Goal: Information Seeking & Learning: Learn about a topic

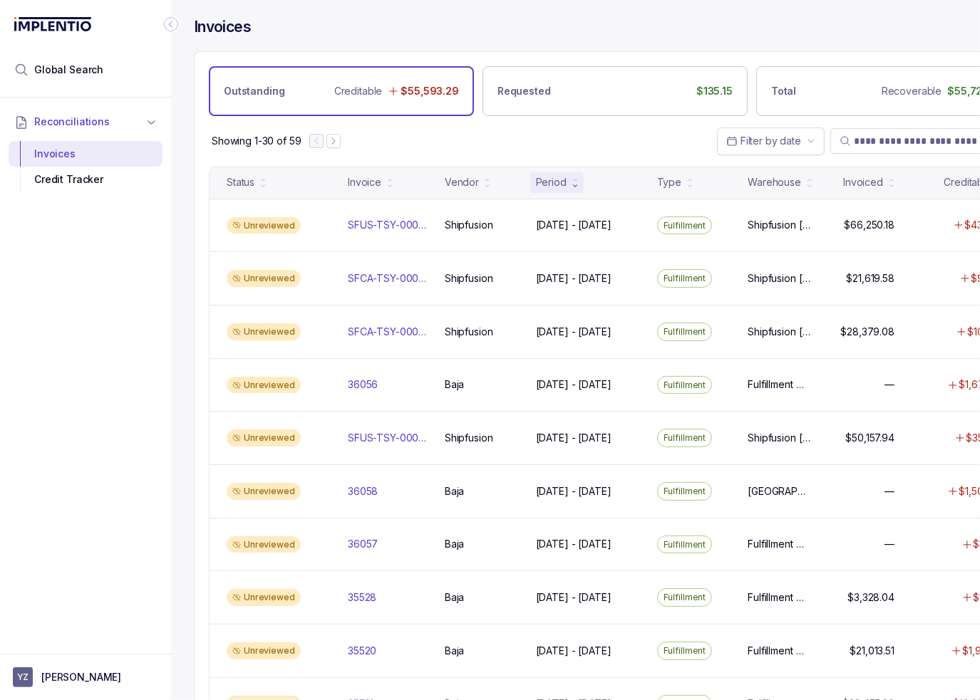
click at [170, 344] on div "Reconciliations Invoices Credit Tracker" at bounding box center [85, 372] width 171 height 548
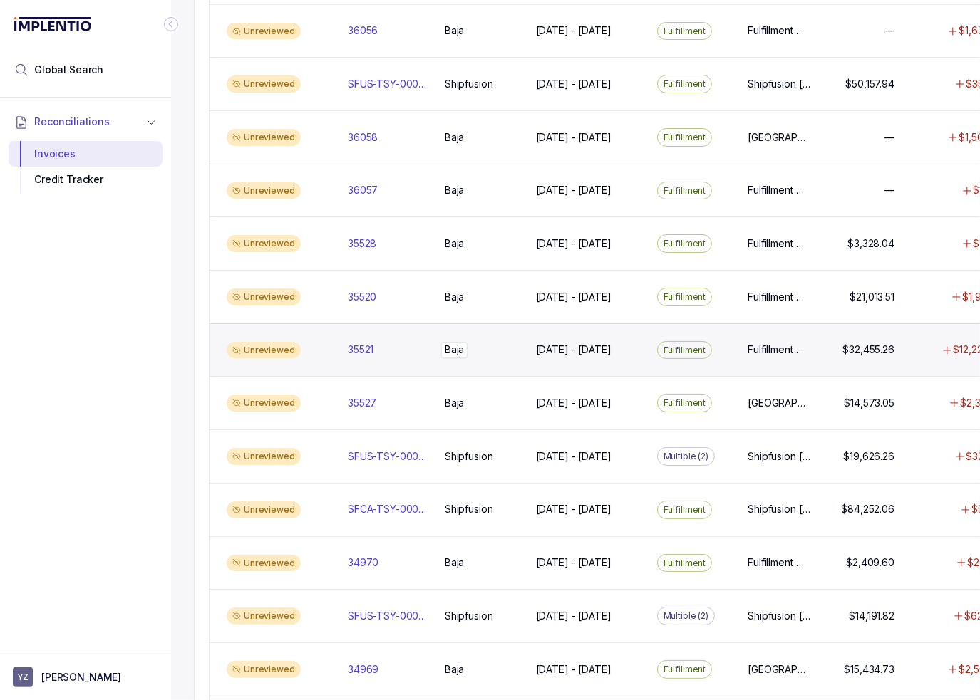
click at [455, 350] on div "[GEOGRAPHIC_DATA]" at bounding box center [454, 350] width 19 height 14
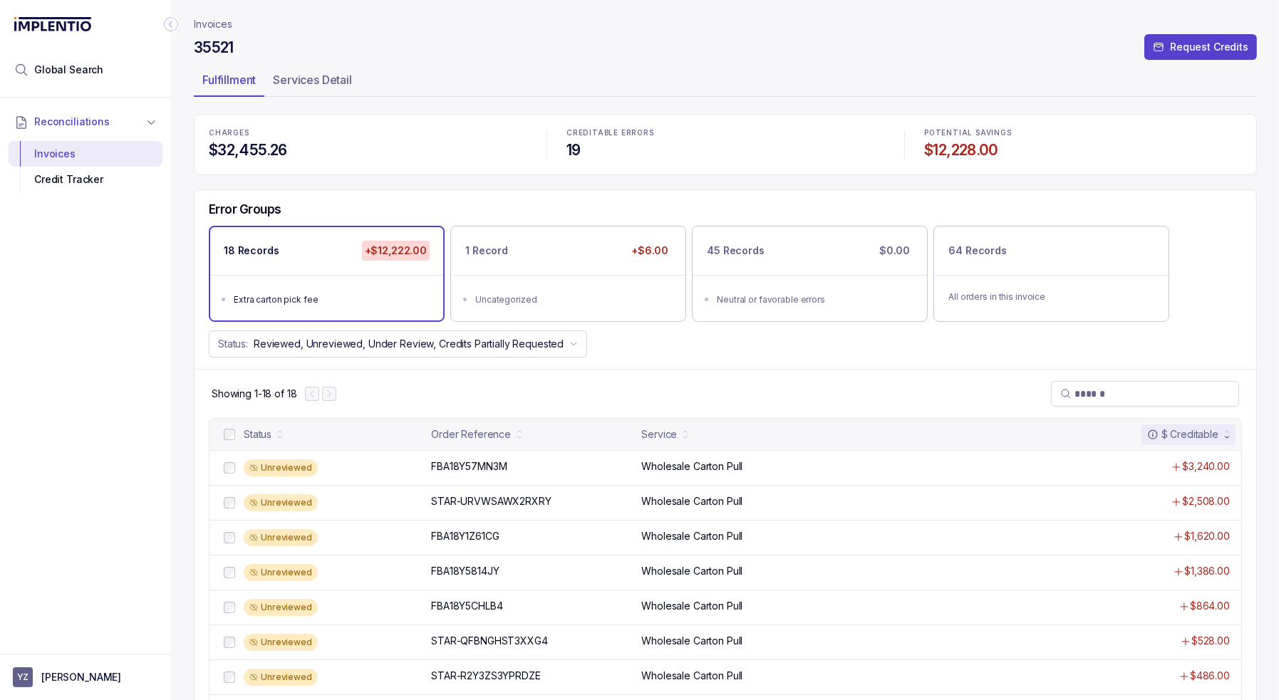
click at [618, 348] on div "Status: Reviewed, Unreviewed, Under Review, Credits Partially Requested" at bounding box center [726, 344] width 1062 height 27
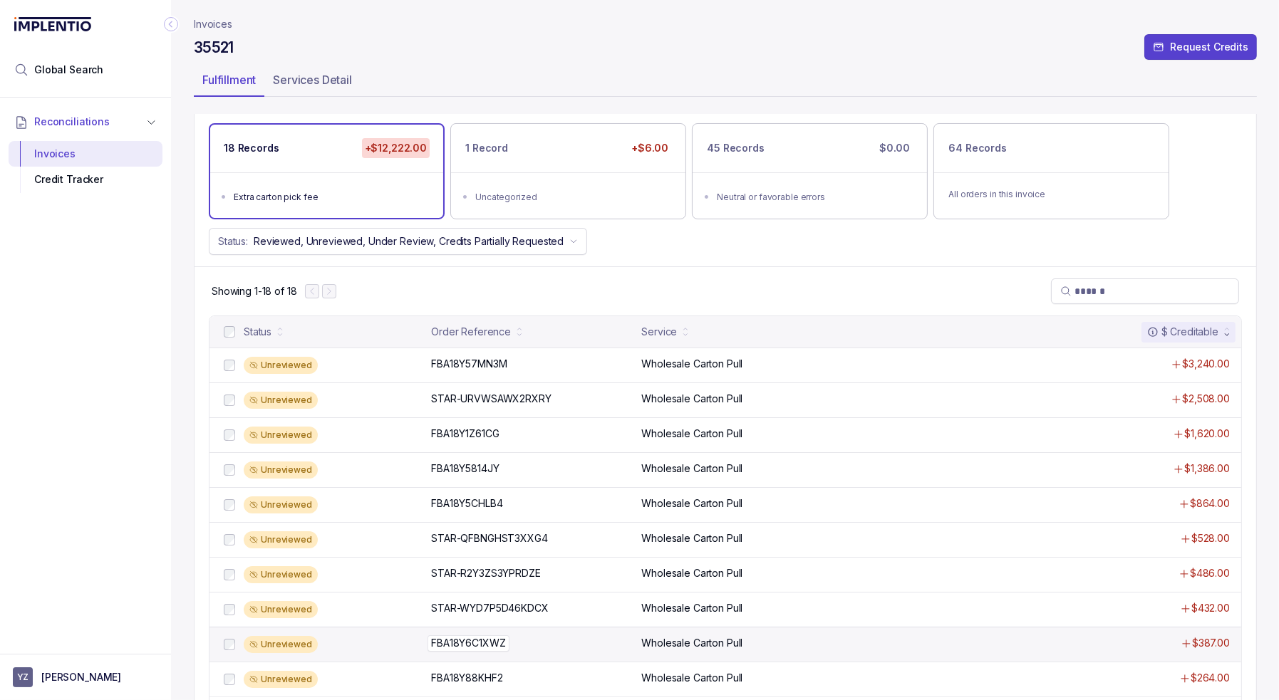
scroll to position [33, 0]
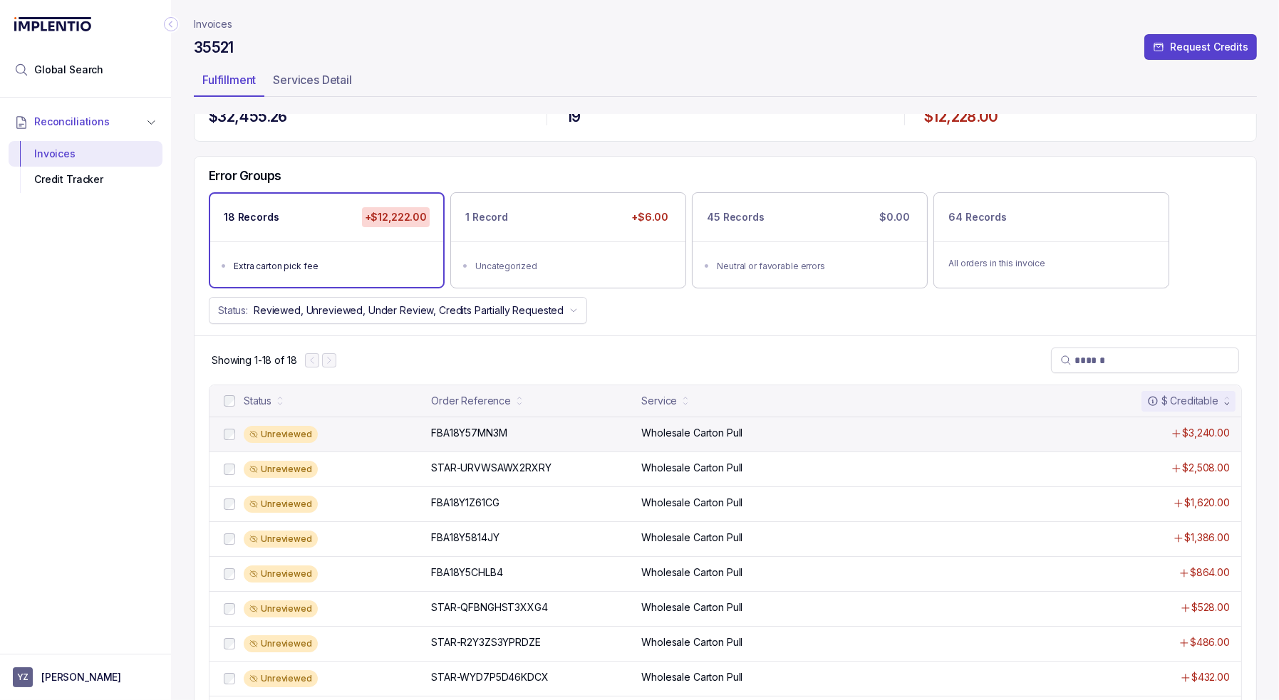
click at [334, 427] on div "Unreviewed" at bounding box center [333, 434] width 179 height 17
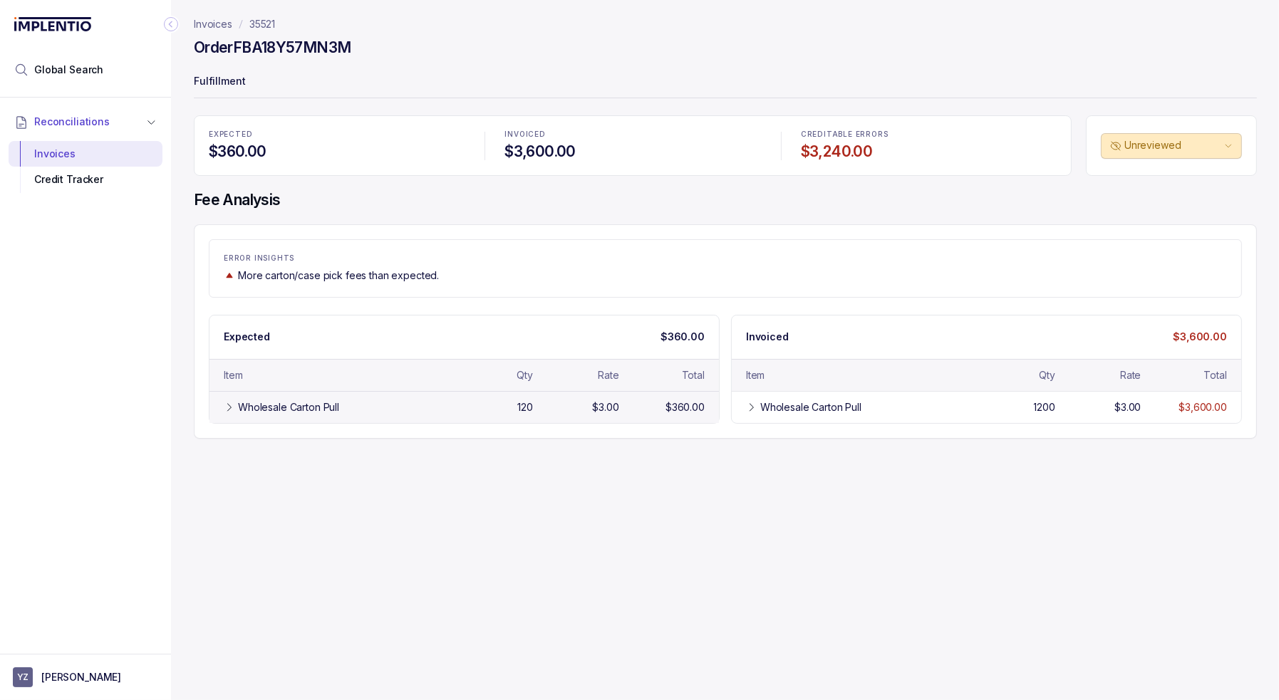
click at [369, 394] on div "Wholesale Carton Pull 120 $3.00 $360.00" at bounding box center [463, 407] width 509 height 32
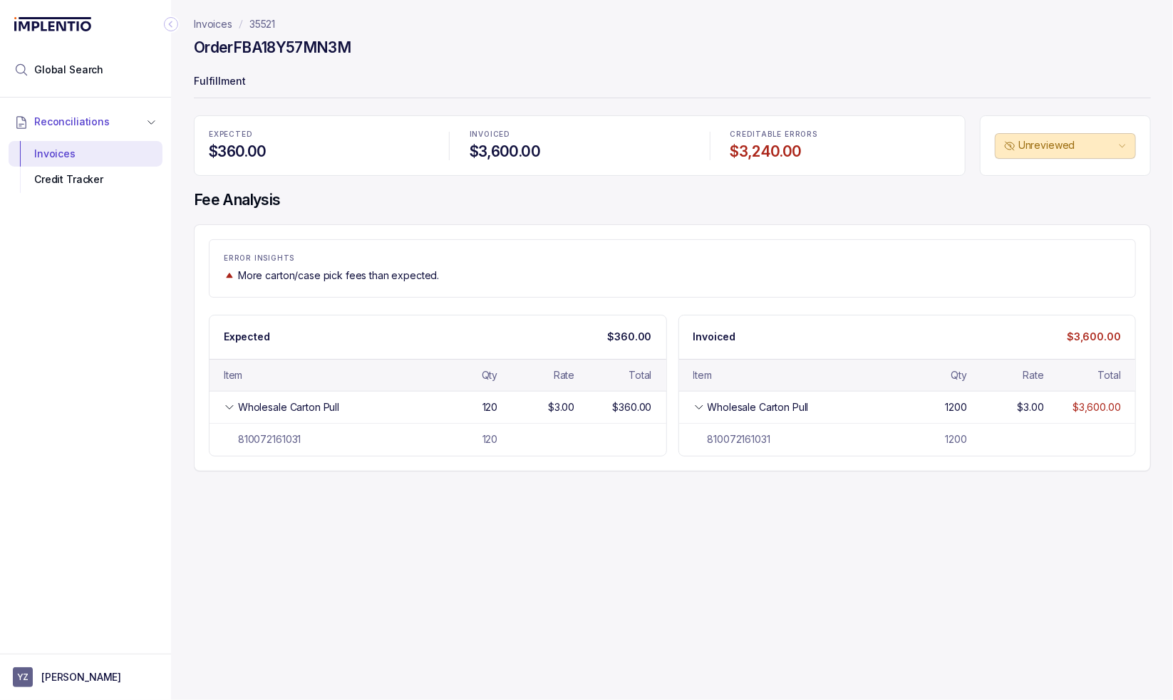
click at [288, 48] on h4 "Order FBA18Y57MN3M" at bounding box center [272, 48] width 157 height 20
copy h4 "FBA18Y57MN3M"
click at [262, 52] on h4 "Order FBA18Y57MN3M" at bounding box center [272, 48] width 157 height 20
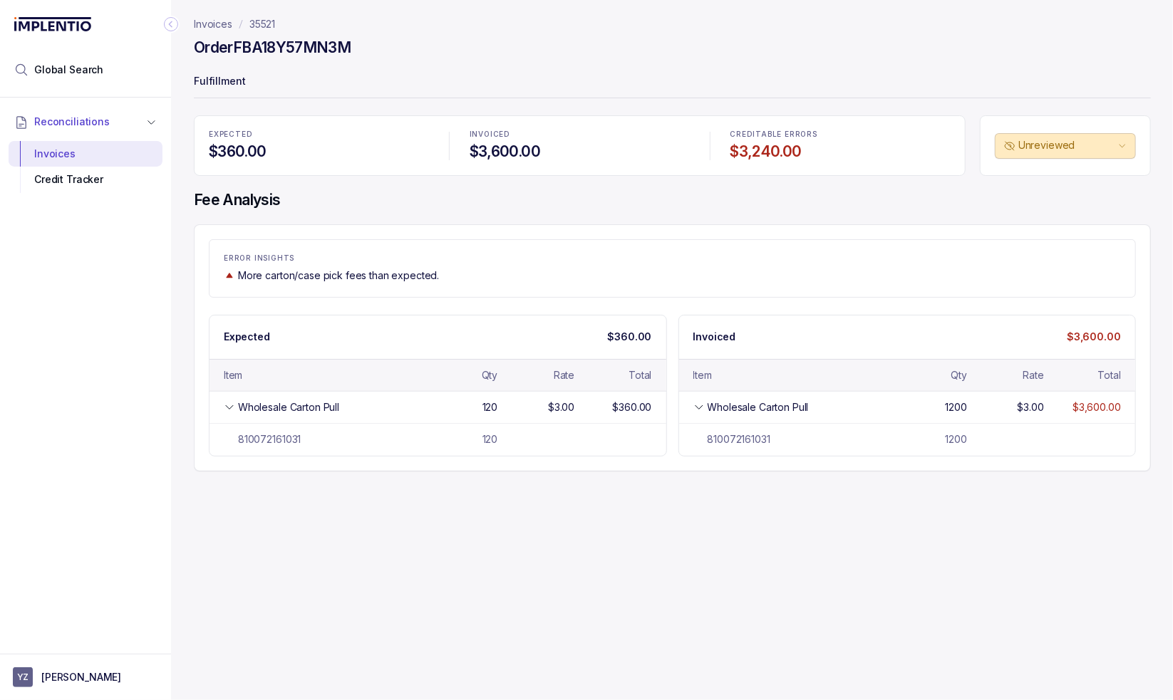
click at [633, 487] on div "Invoices 35521 Order FBA18Y57MN3M Fulfillment EXPECTED $360.00 INVOICED $3,600.…" at bounding box center [666, 350] width 991 height 700
click at [692, 548] on div "Invoices 35521 Order FBA18Y57MN3M Fulfillment EXPECTED $360.00 INVOICED $3,600.…" at bounding box center [666, 350] width 991 height 700
drag, startPoint x: 1020, startPoint y: 259, endPoint x: 759, endPoint y: 167, distance: 277.2
click at [979, 259] on p "ERROR INSIGHTS" at bounding box center [672, 258] width 897 height 9
click at [289, 46] on h4 "Order FBA18Y57MN3M" at bounding box center [272, 48] width 157 height 20
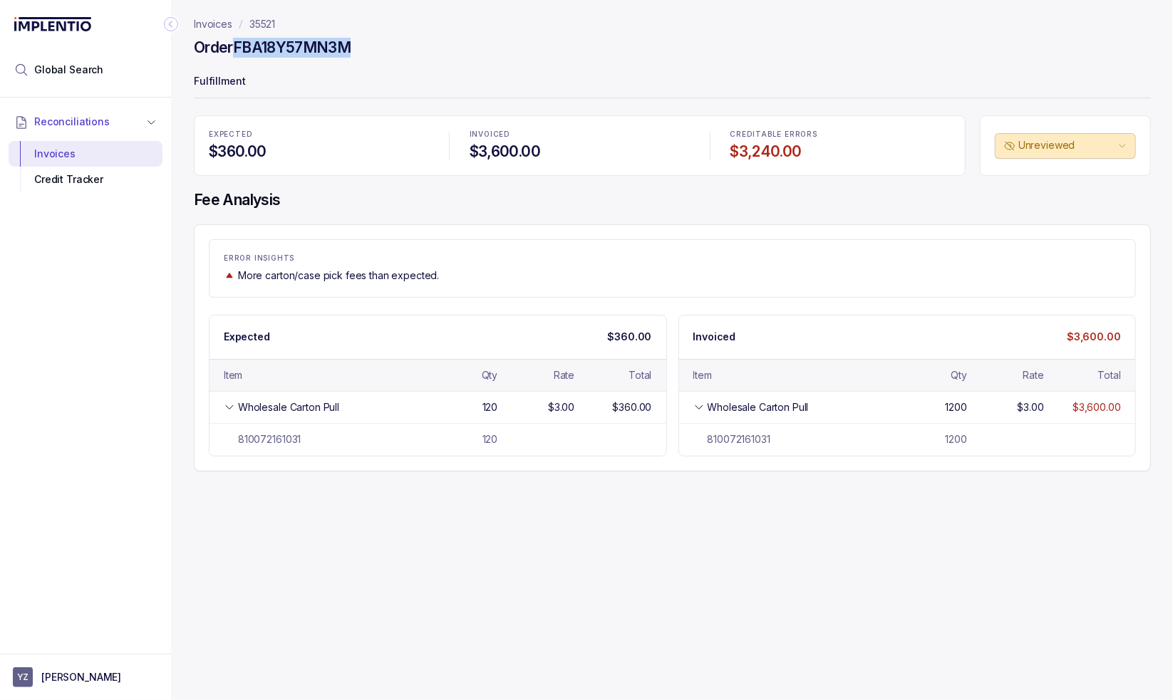
click at [289, 46] on h4 "Order FBA18Y57MN3M" at bounding box center [272, 48] width 157 height 20
copy h4 "FBA18Y57MN3M"
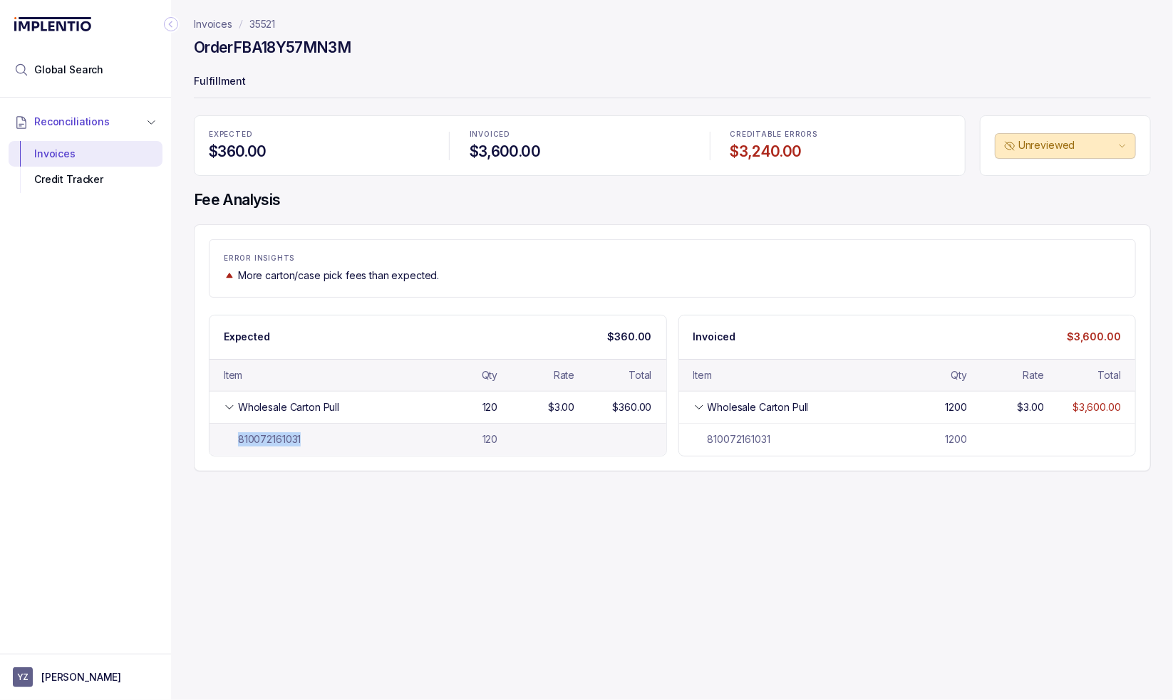
drag, startPoint x: 315, startPoint y: 442, endPoint x: 225, endPoint y: 444, distance: 89.8
click at [225, 444] on div "810072161031" at bounding box center [322, 439] width 197 height 14
copy div "810072161031"
click at [502, 196] on h4 "Fee Analysis" at bounding box center [672, 200] width 957 height 20
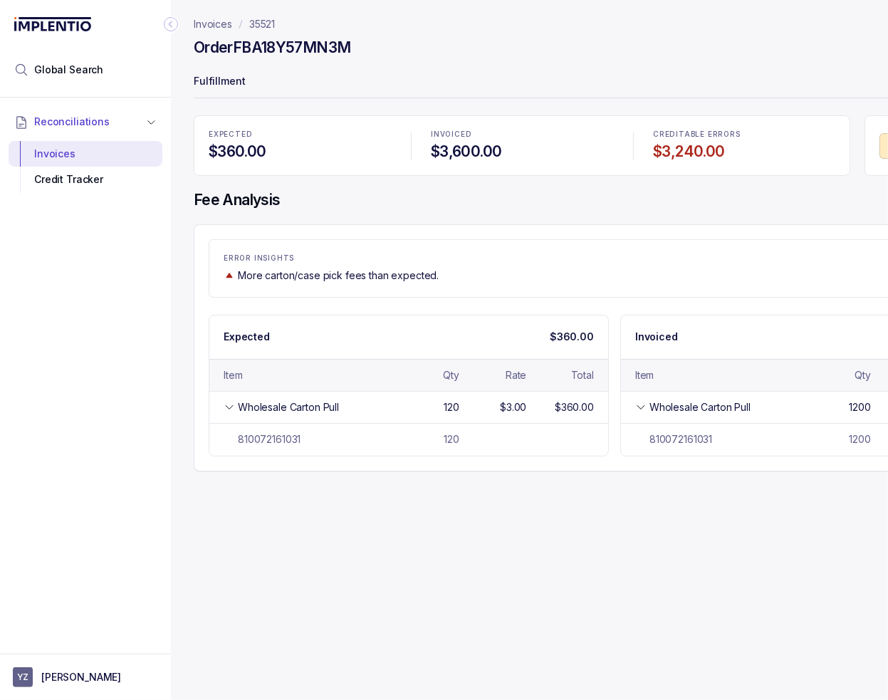
click at [305, 51] on h4 "Order FBA18Y57MN3M" at bounding box center [272, 48] width 157 height 20
copy h4 "FBA18Y57MN3M"
click at [485, 220] on div "EXPECTED $360.00 INVOICED $3,600.00 CREDITABLE ERRORS $3,240.00 Unreviewed Fee …" at bounding box center [615, 293] width 842 height 356
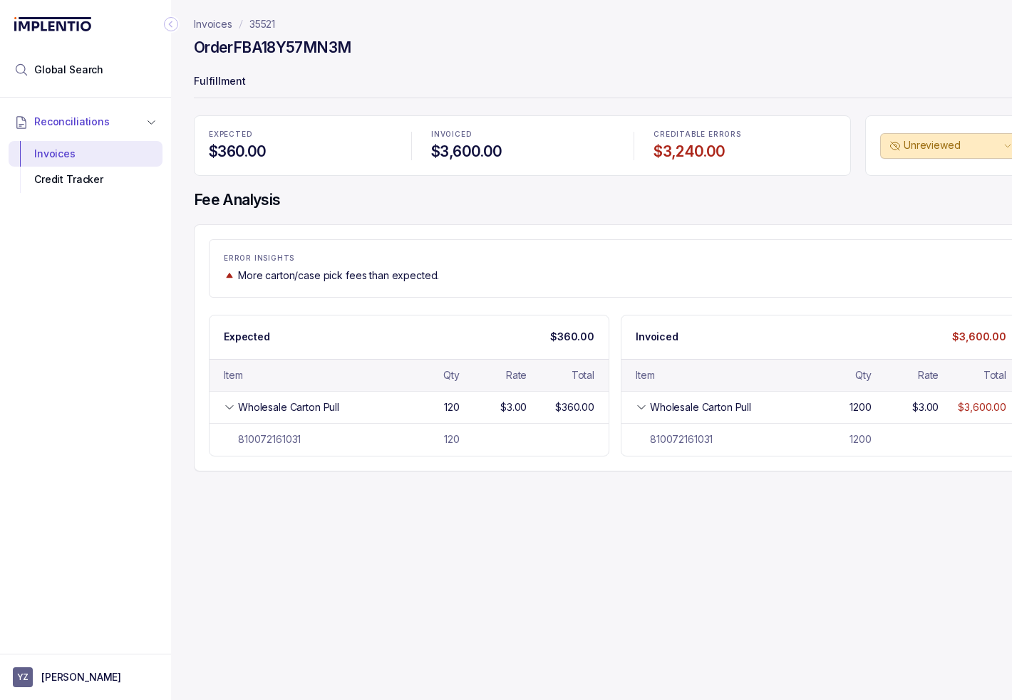
drag, startPoint x: 259, startPoint y: 21, endPoint x: 259, endPoint y: 53, distance: 32.1
click at [259, 21] on p "35521" at bounding box center [262, 24] width 26 height 14
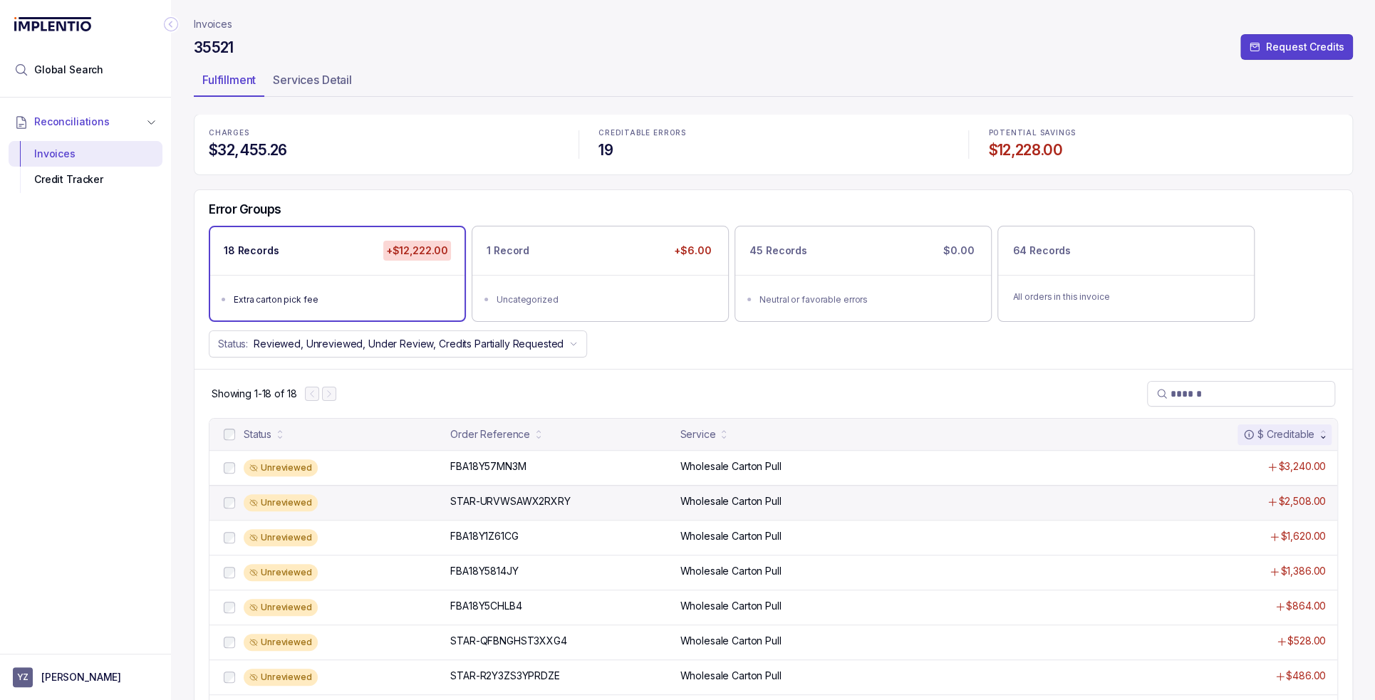
click at [560, 508] on div "Unreviewed STAR-URVWSAWX2RXRY STAR-URVWSAWX2RXRY Wholesale Carton Pull $2,508.00" at bounding box center [773, 502] width 1128 height 35
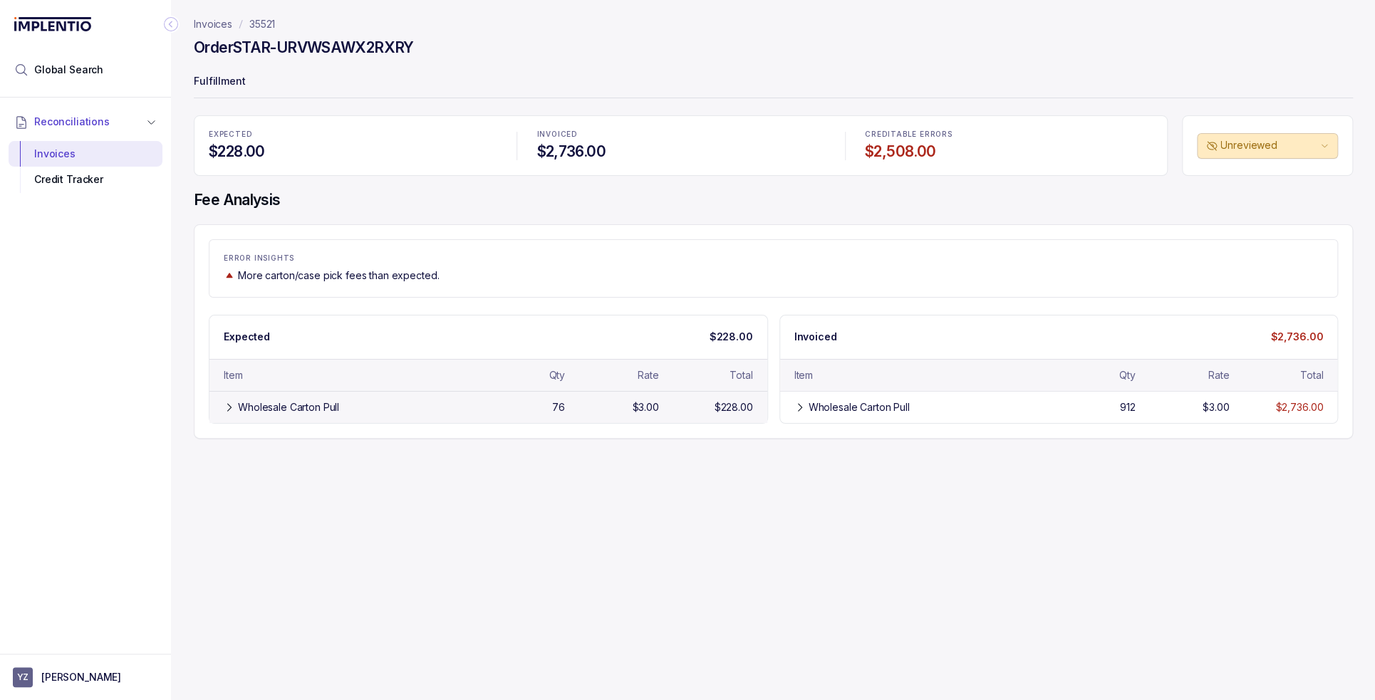
click at [440, 410] on div "Wholesale Carton Pull" at bounding box center [354, 407] width 233 height 14
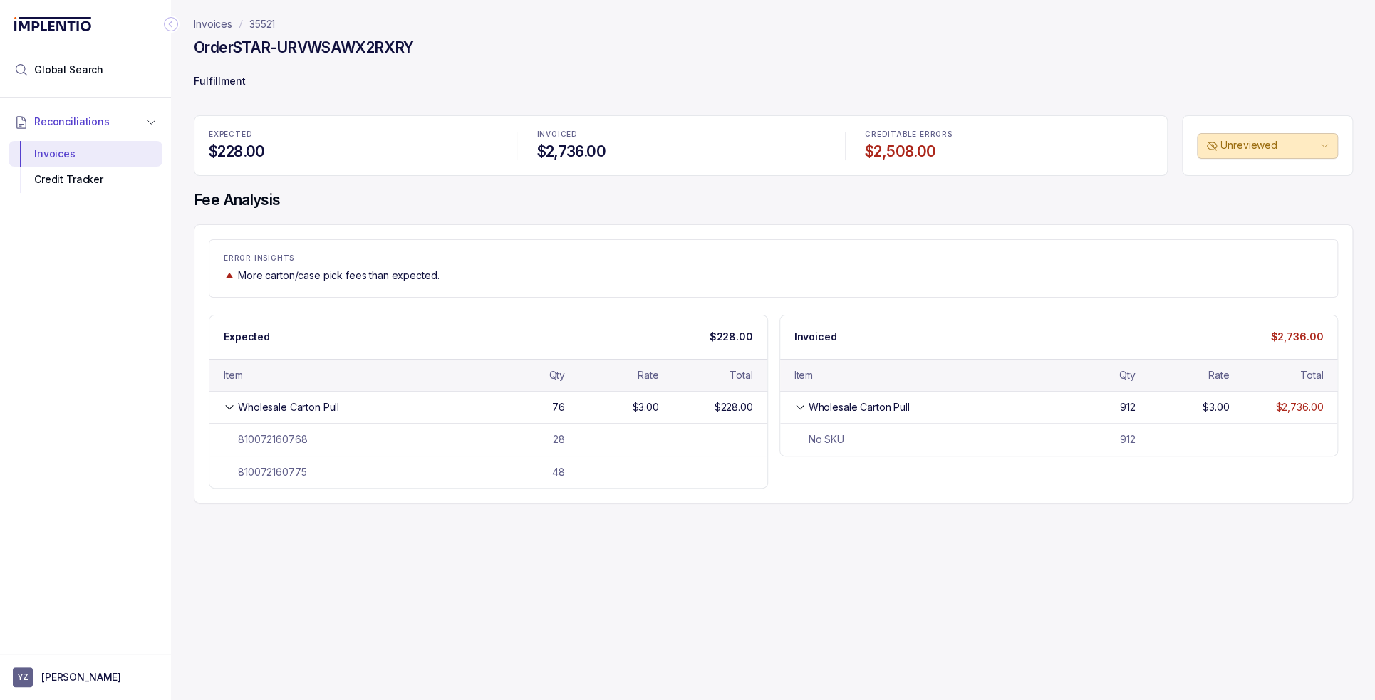
click at [742, 564] on div "Invoices 35521 Order STAR-URVWSAWX2RXRY Fulfillment EXPECTED $228.00 INVOICED $…" at bounding box center [767, 350] width 1193 height 700
click at [750, 569] on div "Invoices 35521 Order STAR-URVWSAWX2RXRY Fulfillment EXPECTED $228.00 INVOICED $…" at bounding box center [767, 350] width 1193 height 700
drag, startPoint x: 418, startPoint y: 51, endPoint x: 239, endPoint y: 60, distance: 178.4
click at [239, 60] on div "Order STAR-URVWSAWX2RXRY" at bounding box center [773, 50] width 1159 height 26
copy h4 "STAR-URVWSAWX2RXRY"
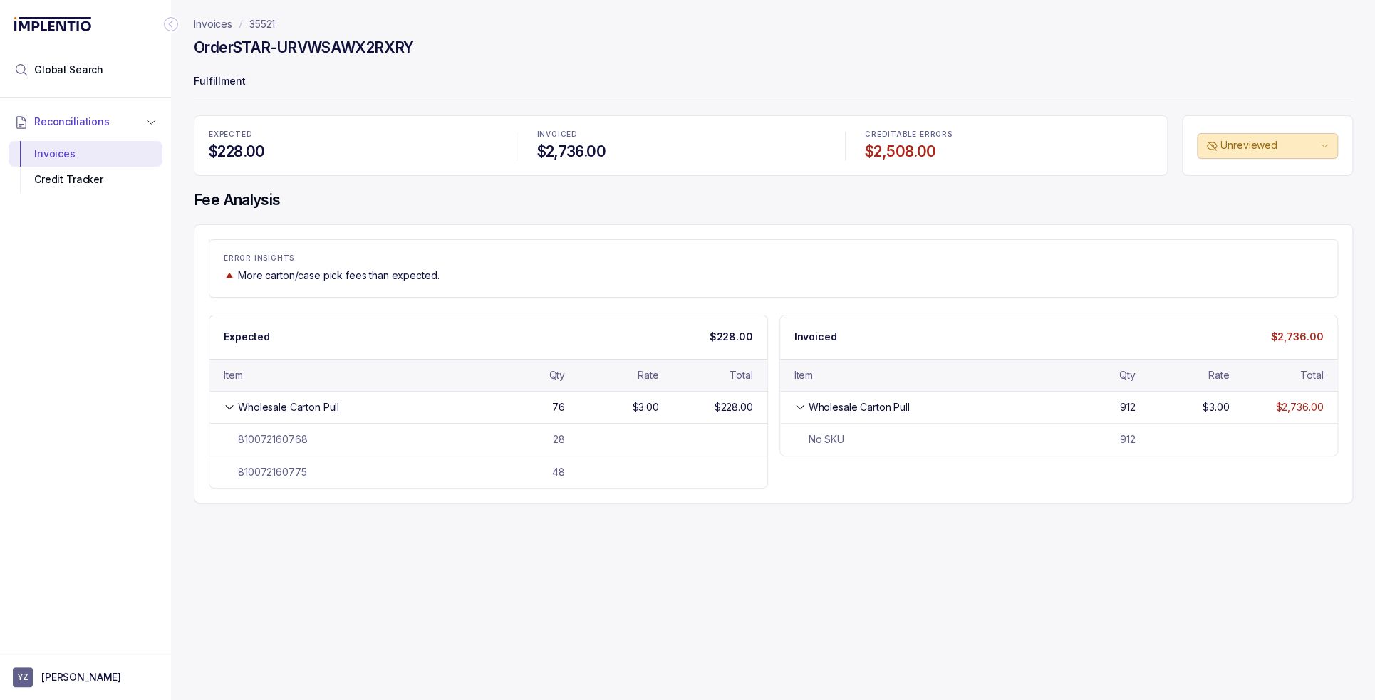
click at [709, 220] on div "EXPECTED $228.00 INVOICED $2,736.00 CREDITABLE ERRORS $2,508.00 Unreviewed Fee …" at bounding box center [773, 309] width 1159 height 388
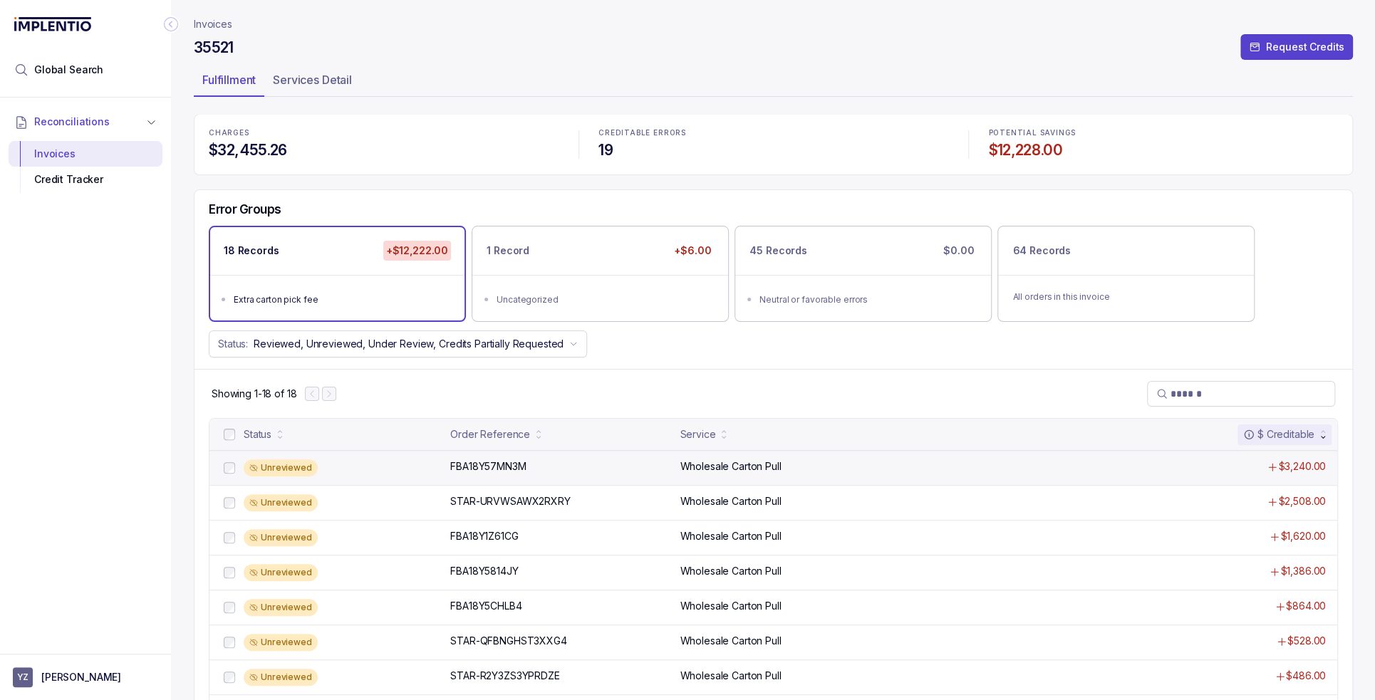
click at [447, 467] on div "Unreviewed FBA18Y57MN3M FBA18Y57MN3M Wholesale Carton Pull $3,240.00" at bounding box center [773, 467] width 1128 height 35
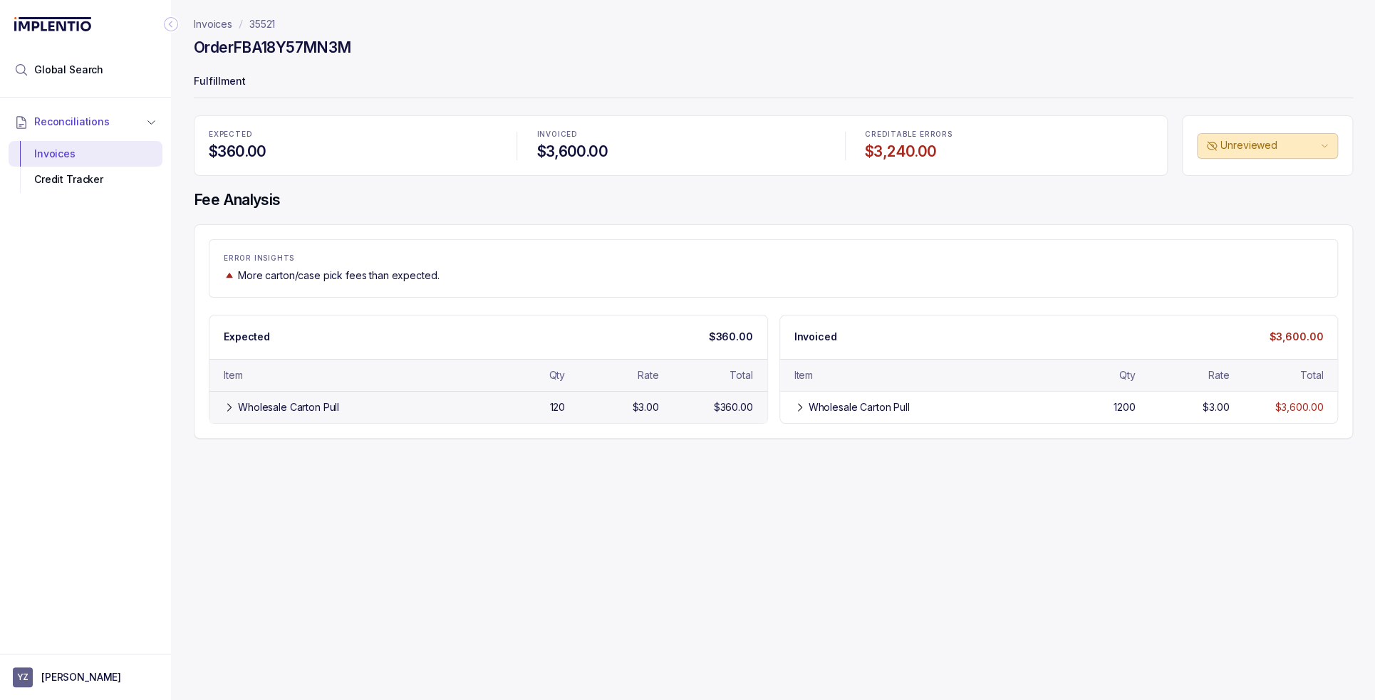
click at [544, 409] on div "120" at bounding box center [521, 407] width 88 height 14
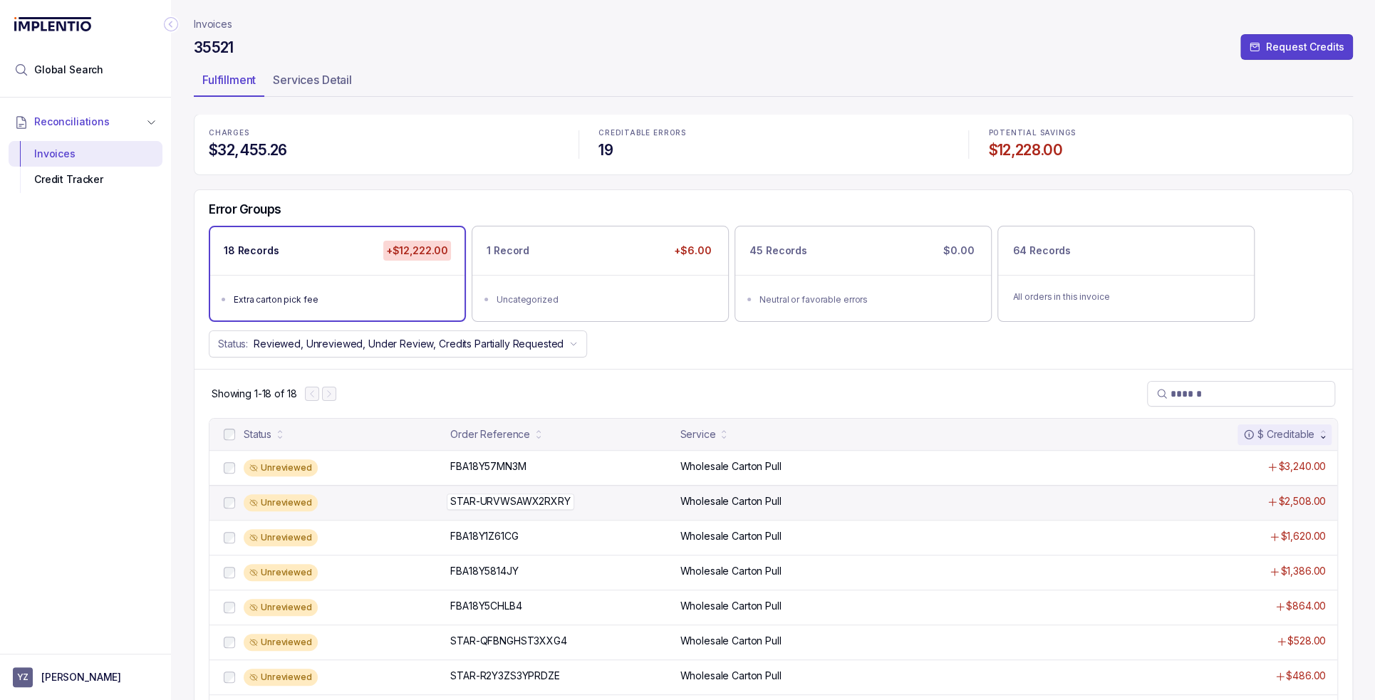
click at [534, 495] on div "STAR-URVWSAWX2RXRY STAR-URVWSAWX2RXRY" at bounding box center [510, 501] width 120 height 14
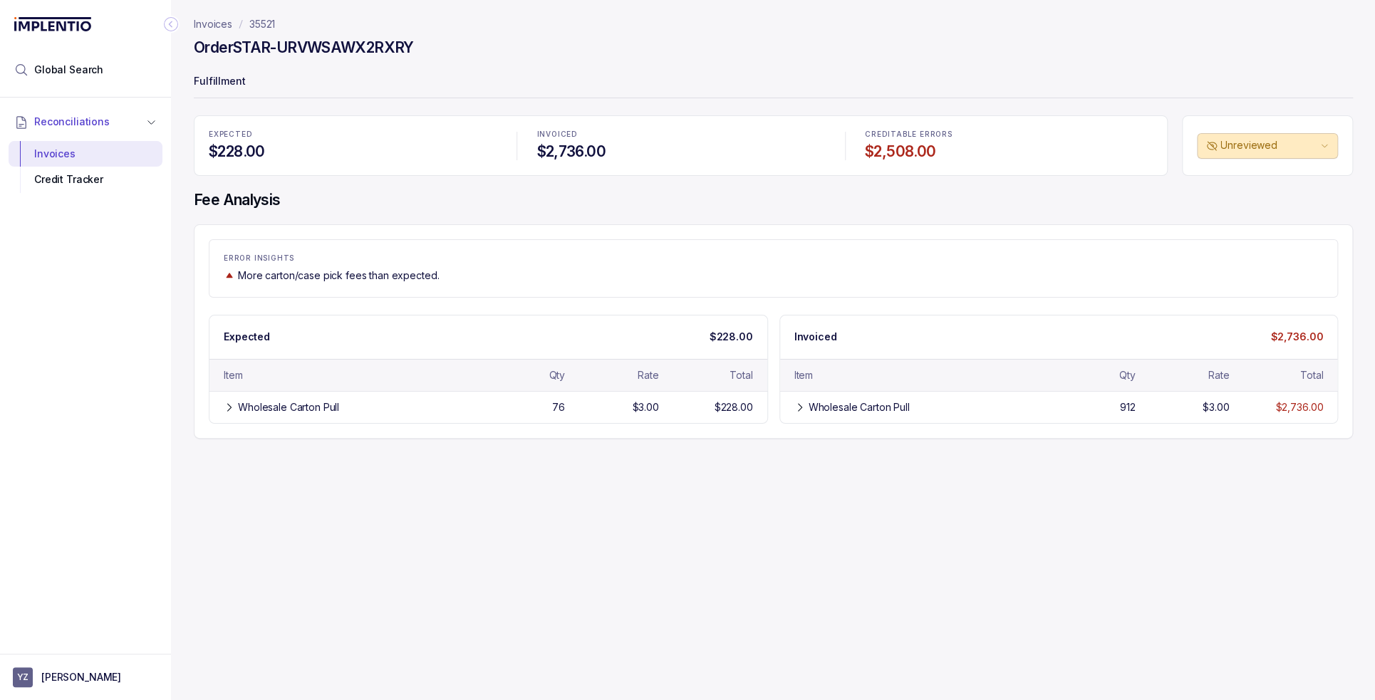
click at [979, 259] on p "ERROR INSIGHTS" at bounding box center [773, 258] width 1099 height 9
drag, startPoint x: 1110, startPoint y: 258, endPoint x: 1087, endPoint y: 270, distance: 25.8
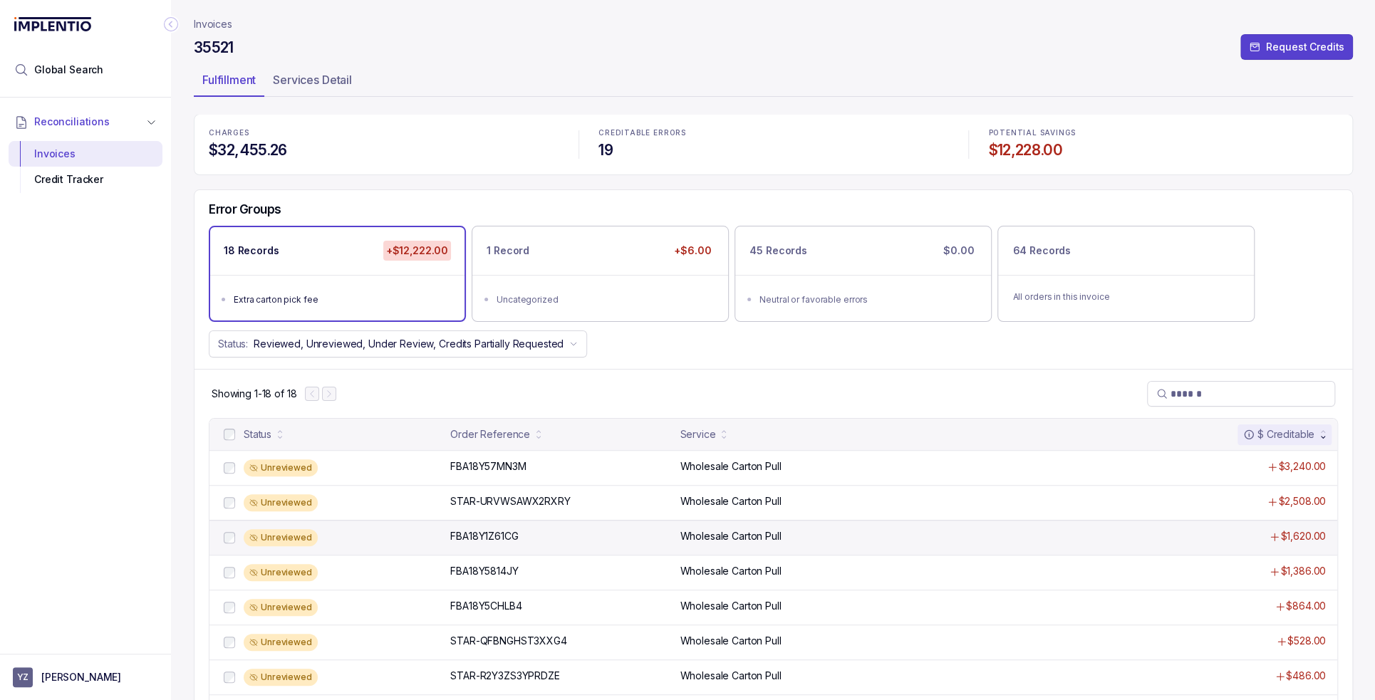
click at [399, 541] on div "Unreviewed" at bounding box center [343, 537] width 198 height 17
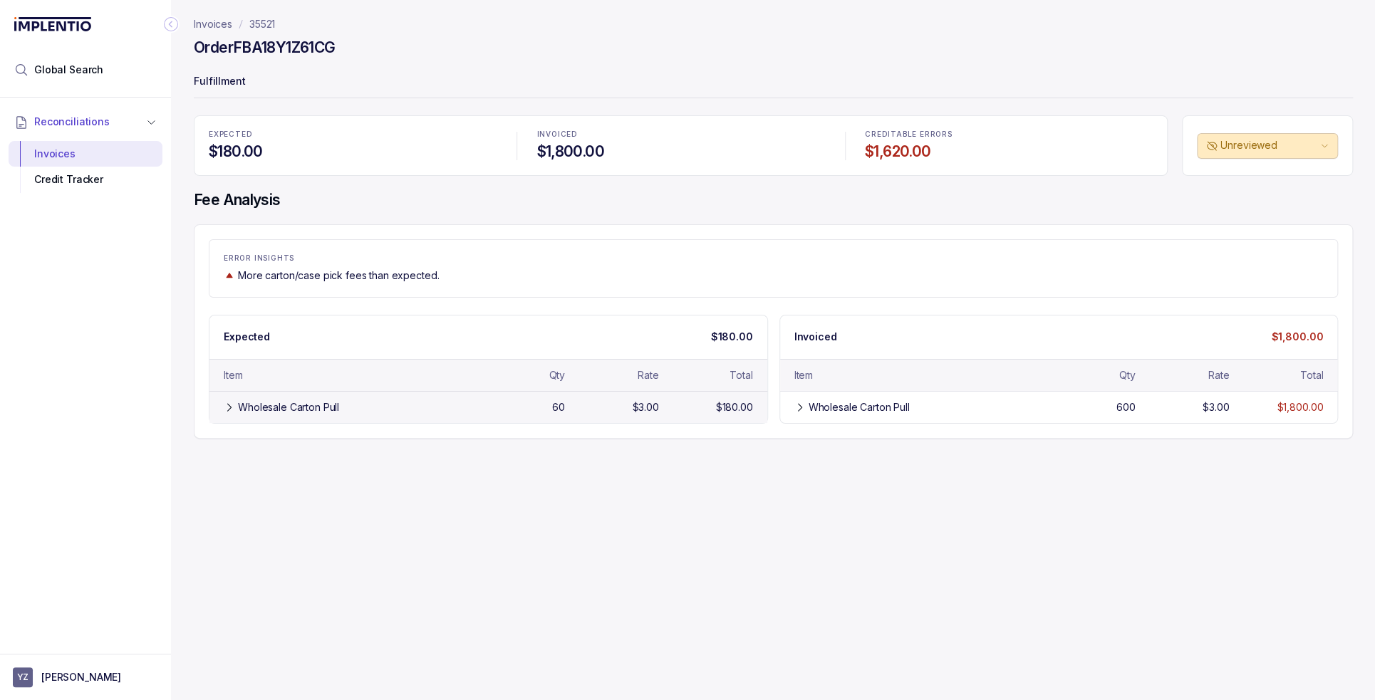
click at [425, 411] on div "Wholesale Carton Pull" at bounding box center [354, 407] width 233 height 14
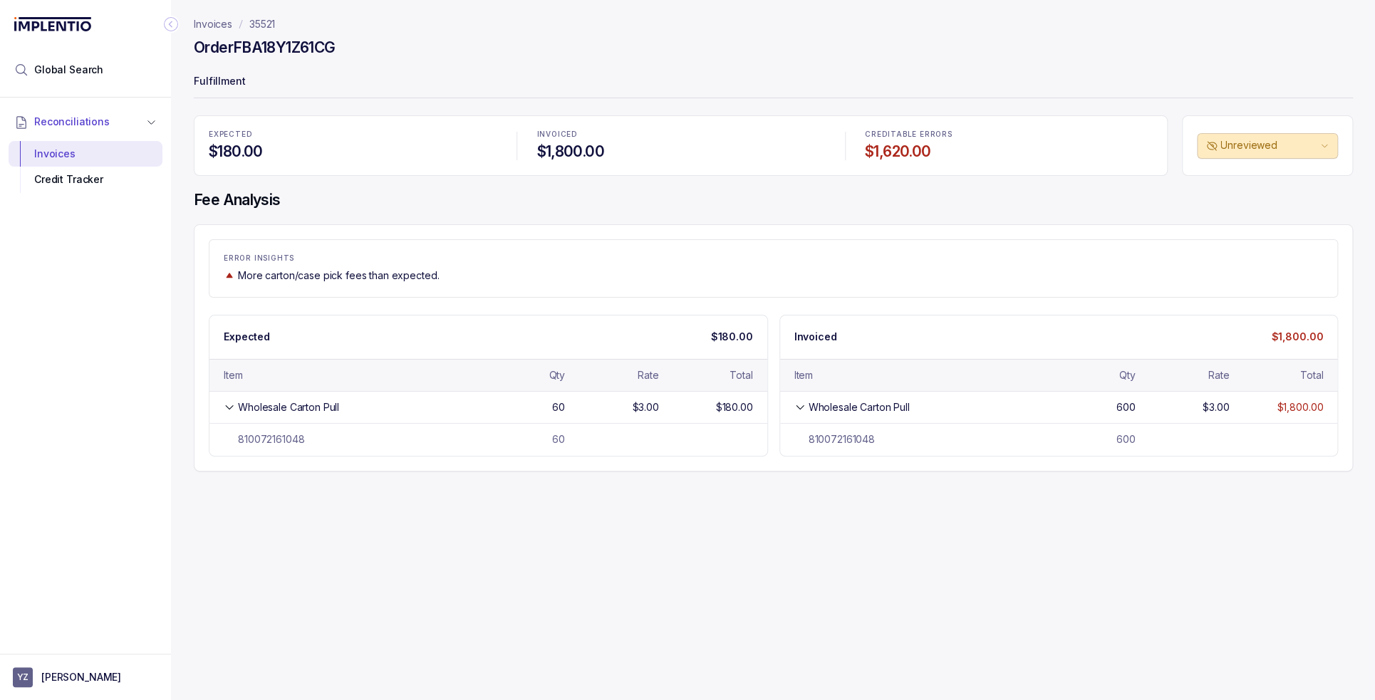
click at [561, 537] on div "Invoices 35521 Order FBA18Y1Z61CG Fulfillment EXPECTED $180.00 INVOICED $1,800.…" at bounding box center [767, 350] width 1193 height 700
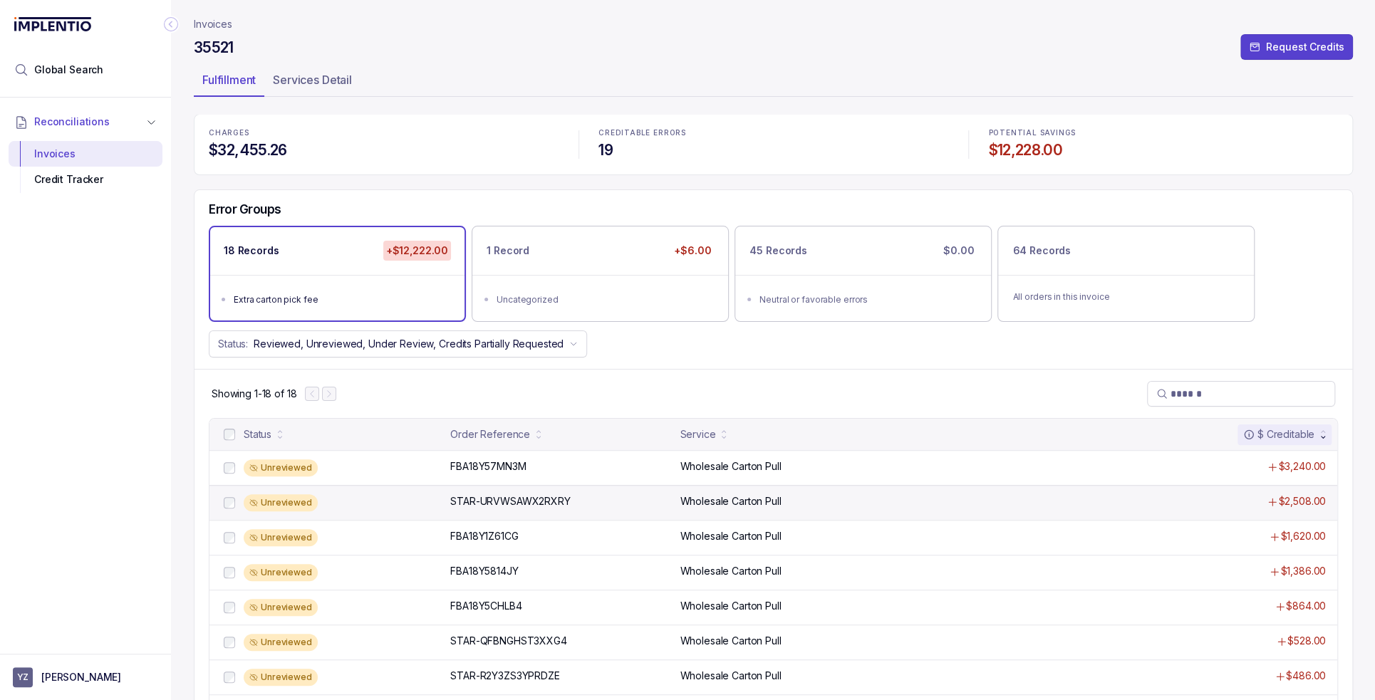
click at [350, 494] on div "Unreviewed" at bounding box center [331, 502] width 221 height 17
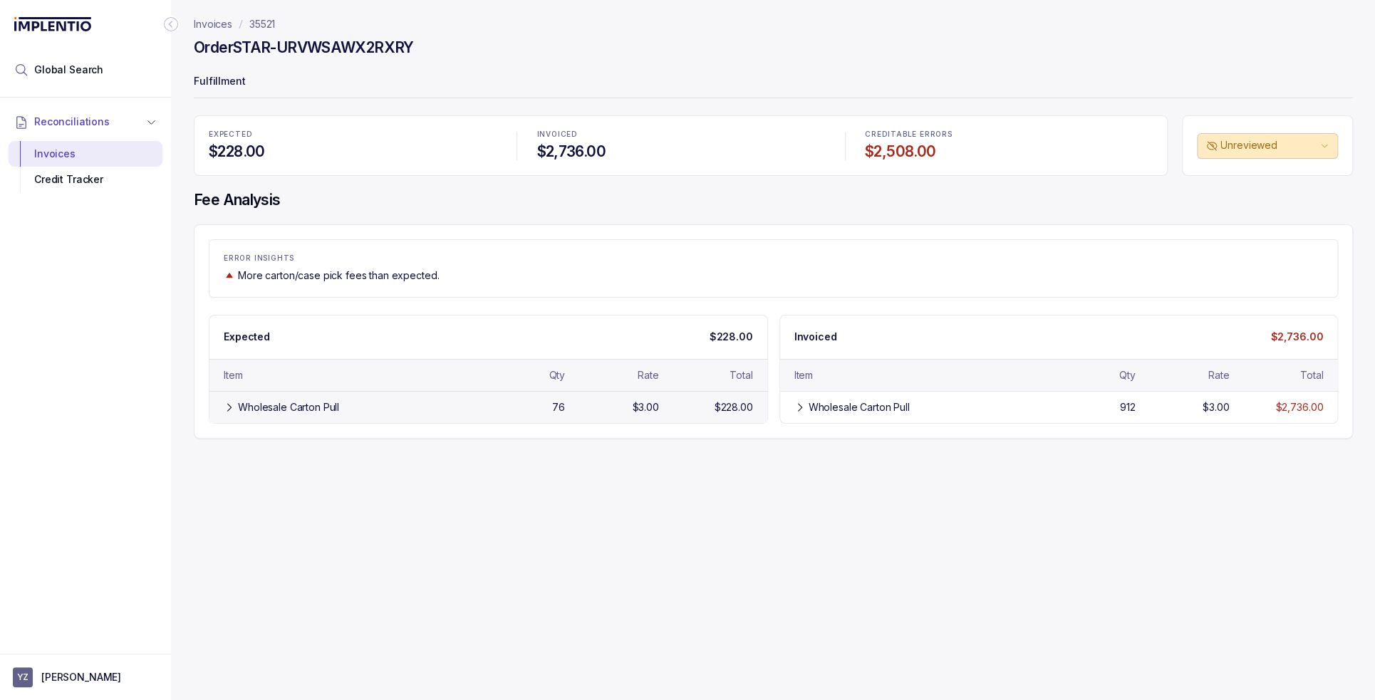
click at [579, 405] on div "$3.00" at bounding box center [615, 407] width 88 height 14
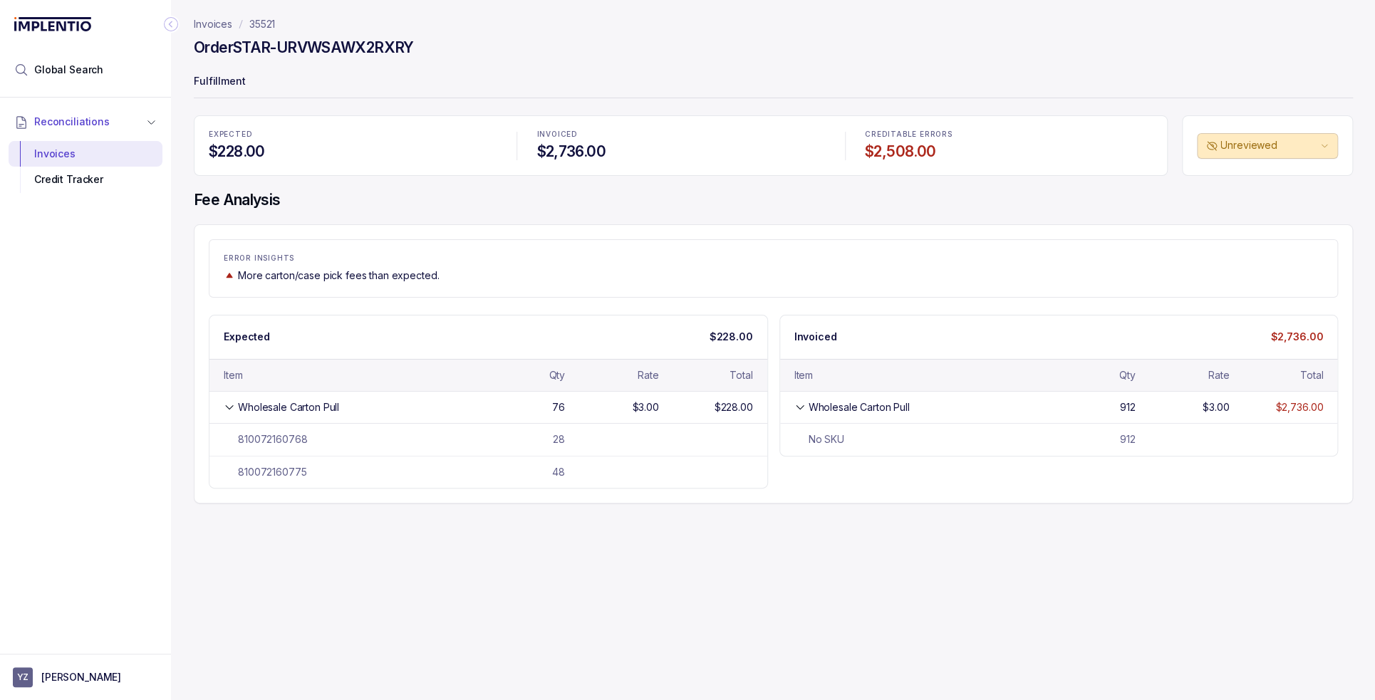
click at [481, 576] on div "Invoices 35521 Order STAR-URVWSAWX2RXRY Fulfillment EXPECTED $228.00 INVOICED $…" at bounding box center [767, 350] width 1193 height 700
click at [612, 244] on div "ERROR INSIGHTS More carton/case pick fees than expected." at bounding box center [773, 268] width 1129 height 58
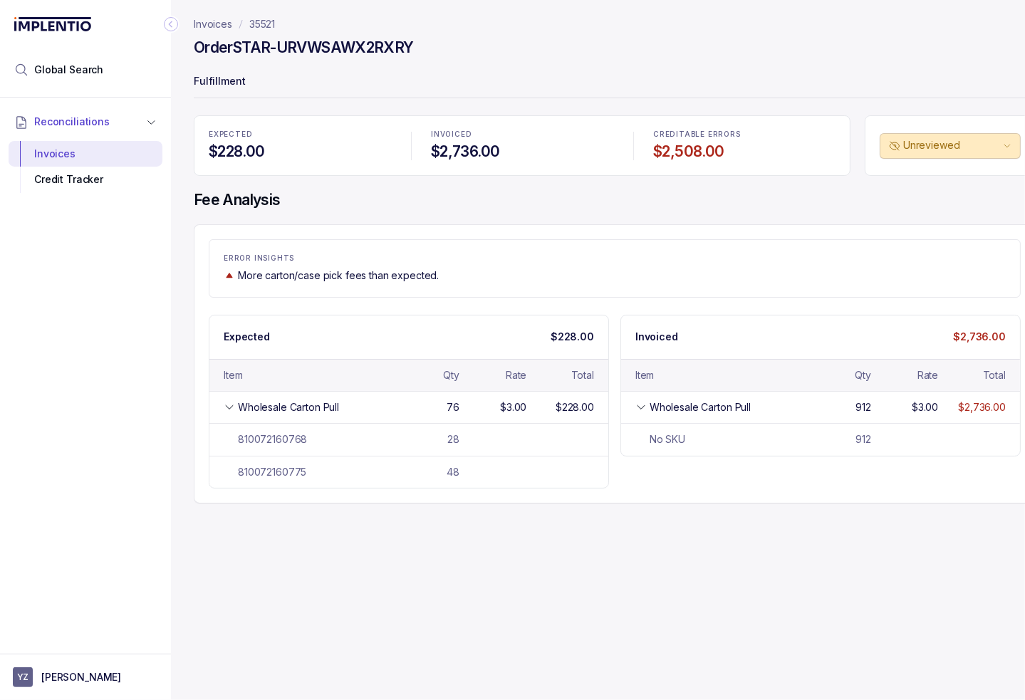
click at [429, 202] on h4 "Fee Analysis" at bounding box center [615, 200] width 842 height 20
click at [268, 26] on p "35521" at bounding box center [262, 24] width 26 height 14
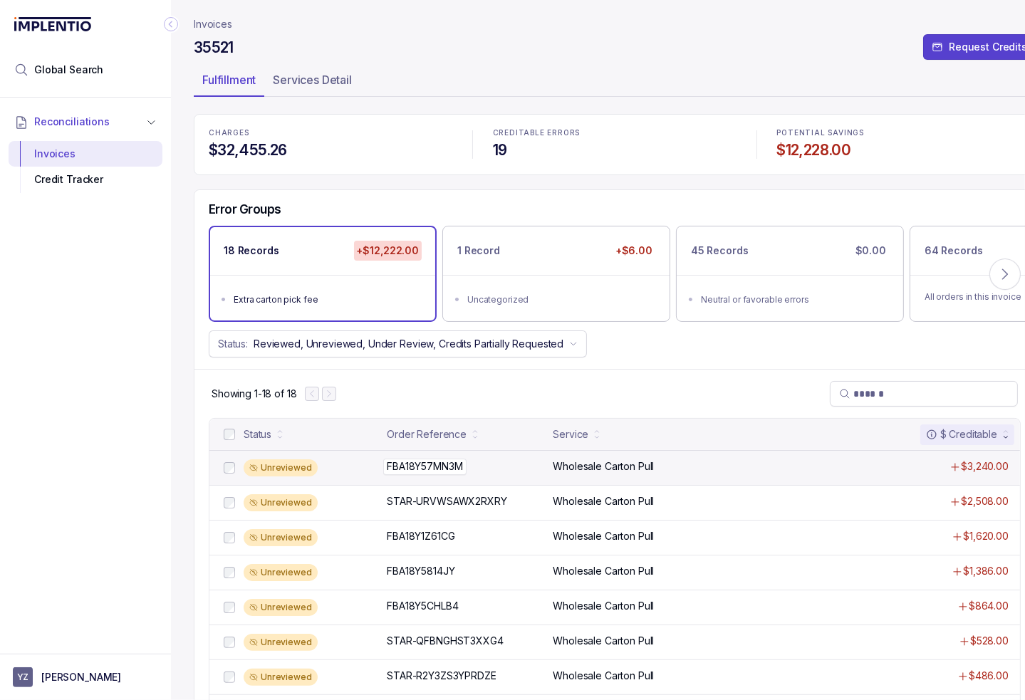
click at [442, 467] on div "FBA18Y57MN3M FBA18Y57MN3M" at bounding box center [425, 467] width 76 height 14
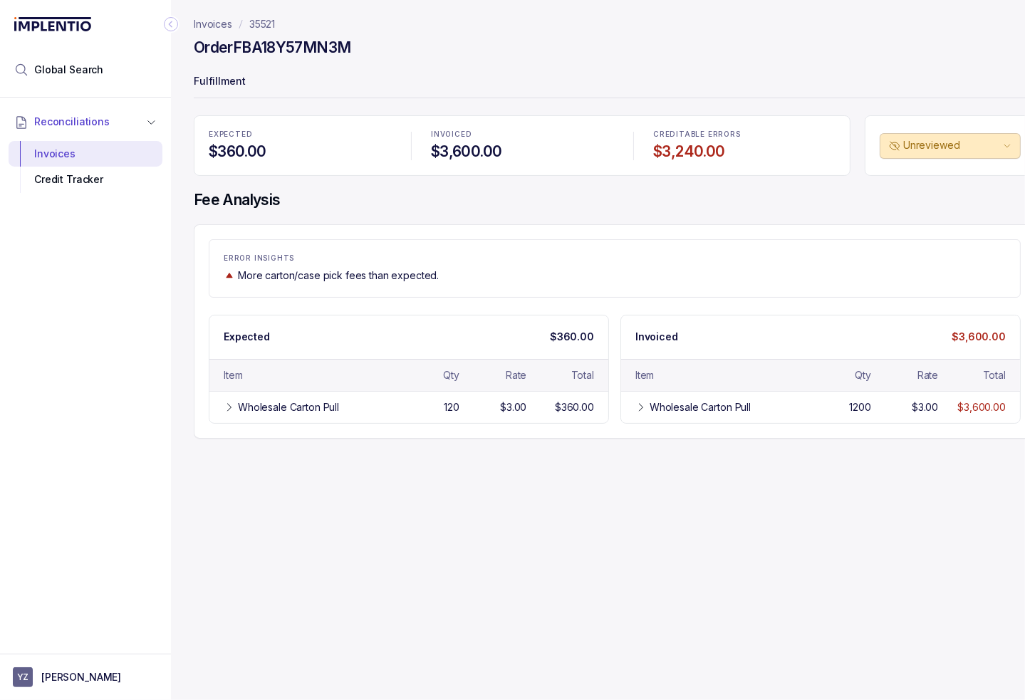
click at [300, 51] on h4 "Order FBA18Y57MN3M" at bounding box center [272, 48] width 157 height 20
copy h4 "FBA18Y57MN3M"
click at [689, 125] on div "CREDITABLE ERRORS $3,240.00" at bounding box center [745, 146] width 200 height 48
drag, startPoint x: 678, startPoint y: 214, endPoint x: 586, endPoint y: 196, distance: 93.6
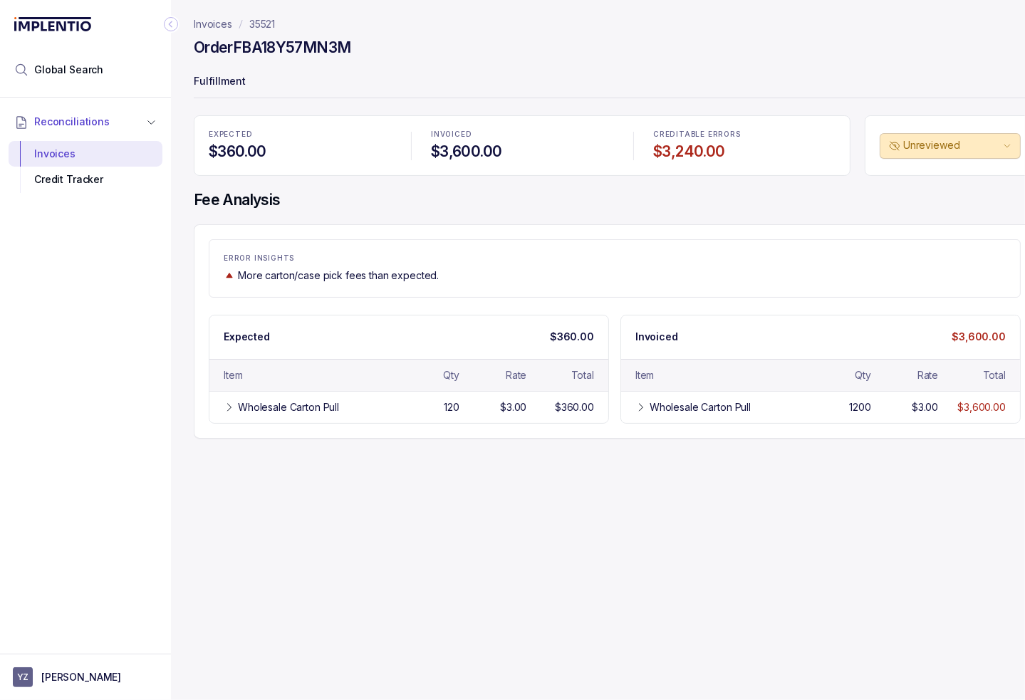
click at [678, 214] on div "EXPECTED $360.00 INVOICED $3,600.00 CREDITABLE ERRORS $3,240.00 Unreviewed Fee …" at bounding box center [615, 276] width 842 height 323
click at [120, 71] on li "Global Search" at bounding box center [86, 69] width 154 height 31
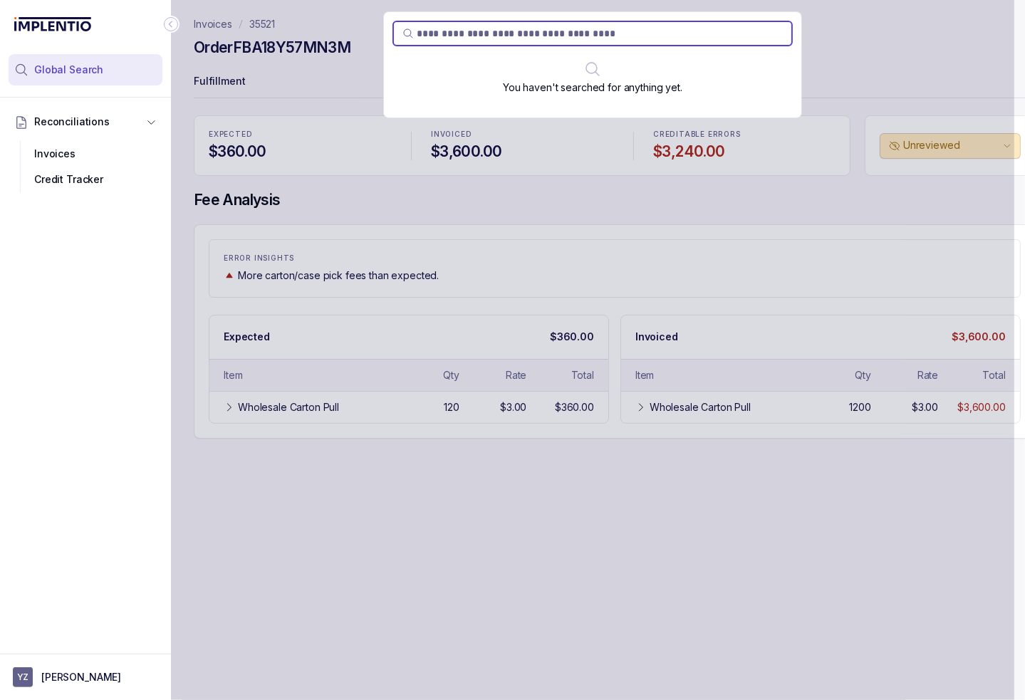
click at [222, 29] on div "You haven't searched for anything yet." at bounding box center [593, 350] width 844 height 700
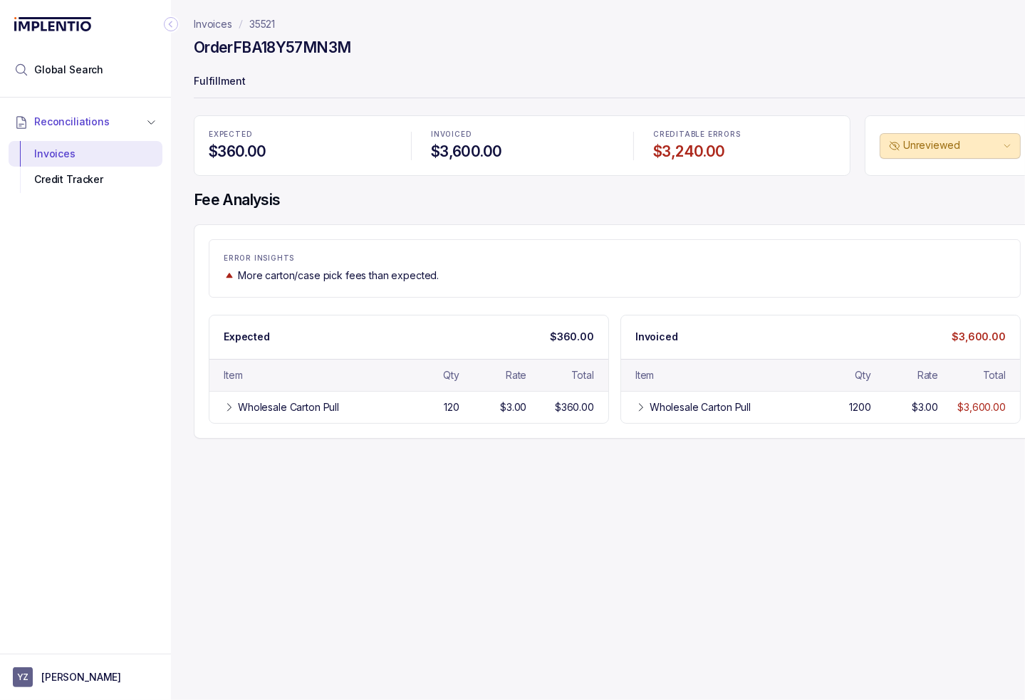
click at [217, 25] on p "Invoices" at bounding box center [213, 24] width 38 height 14
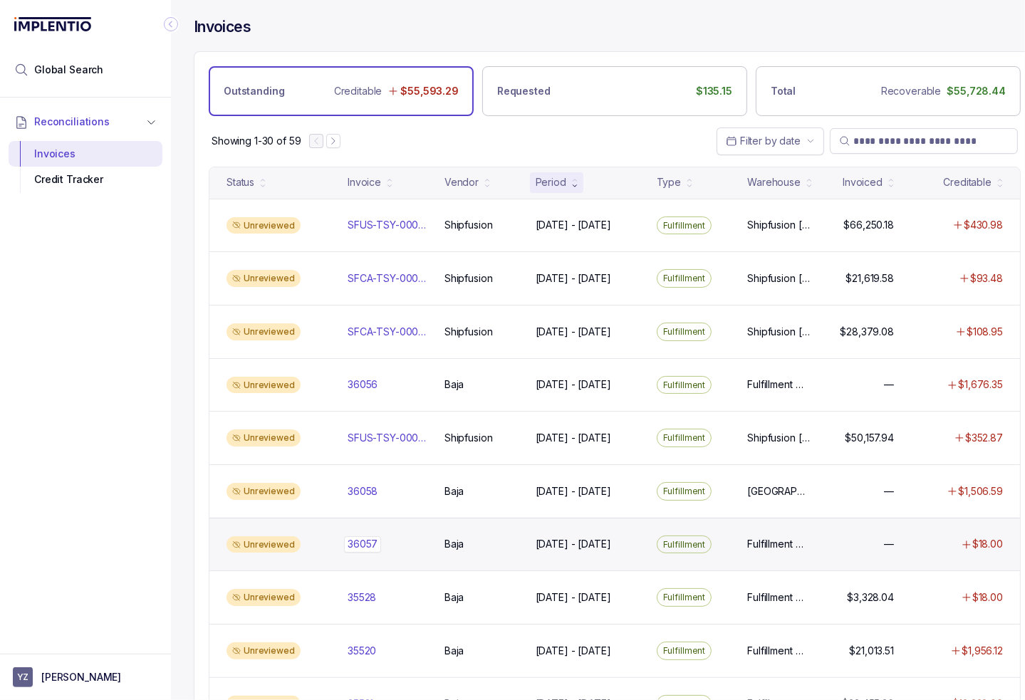
click at [423, 537] on div "36057 36057" at bounding box center [388, 544] width 80 height 14
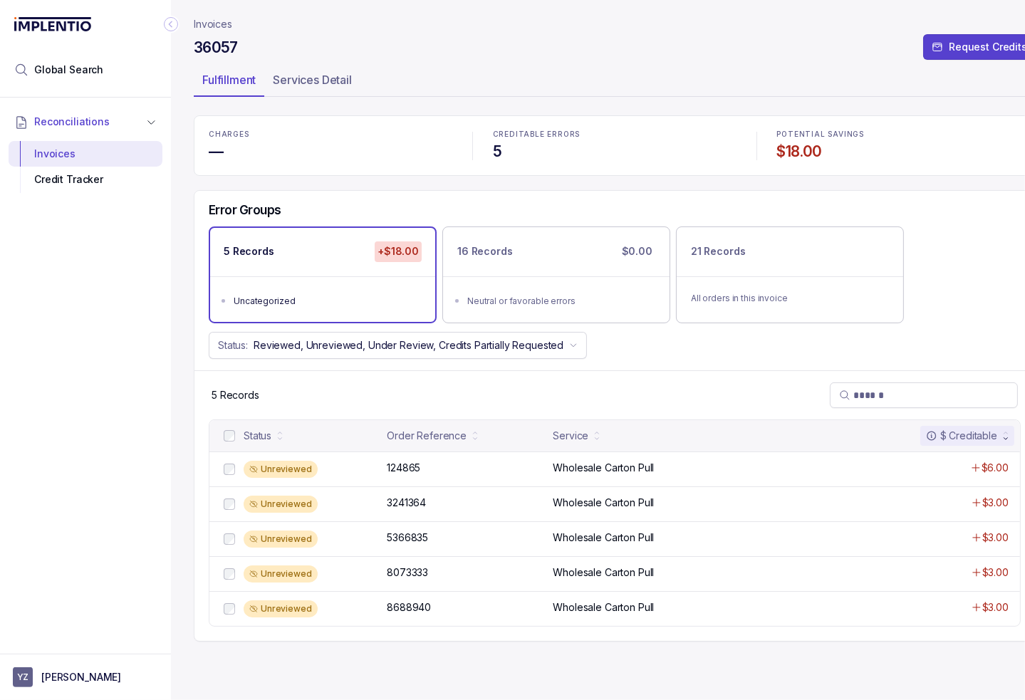
click at [252, 109] on header "Invoices 36057 Request Credits Fulfillment Services Detail" at bounding box center [615, 57] width 842 height 115
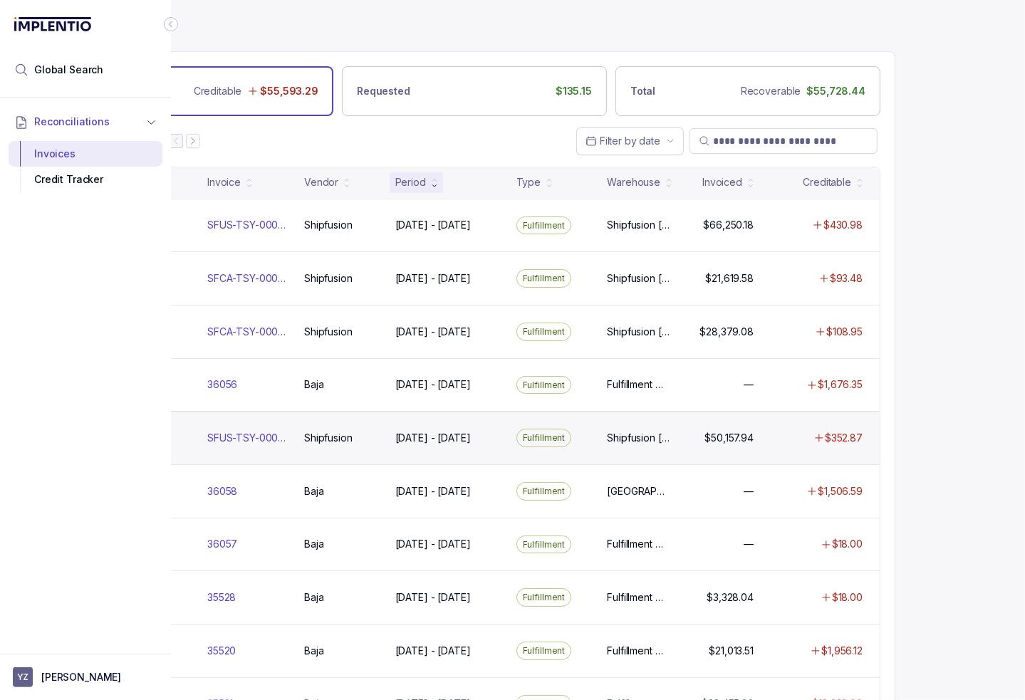
scroll to position [0, 242]
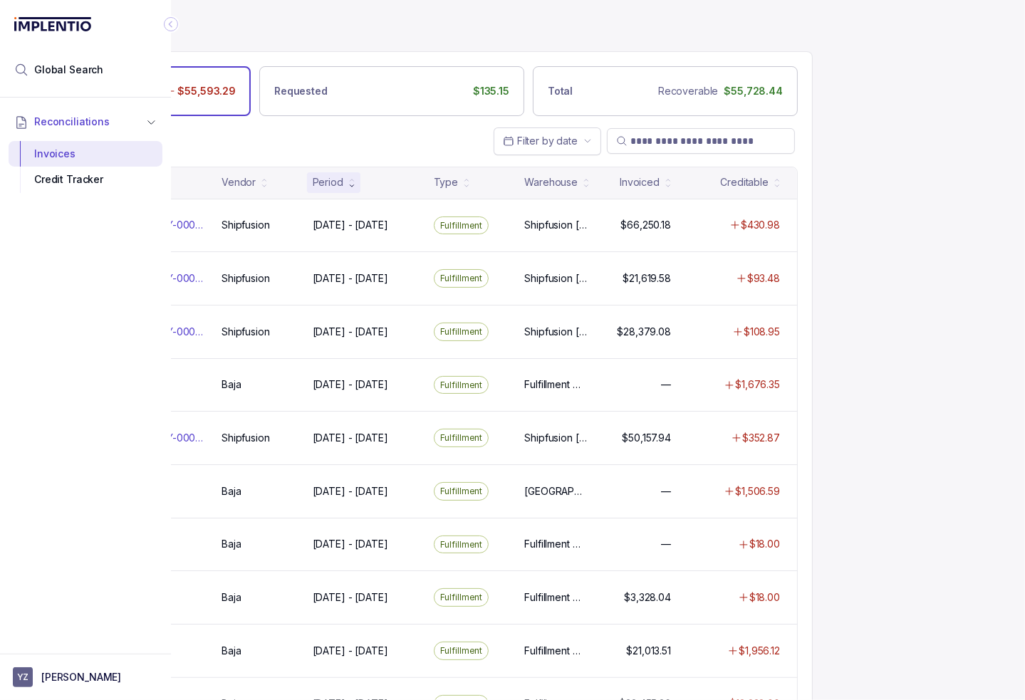
click at [168, 25] on icon "Collapse Icon" at bounding box center [171, 24] width 14 height 14
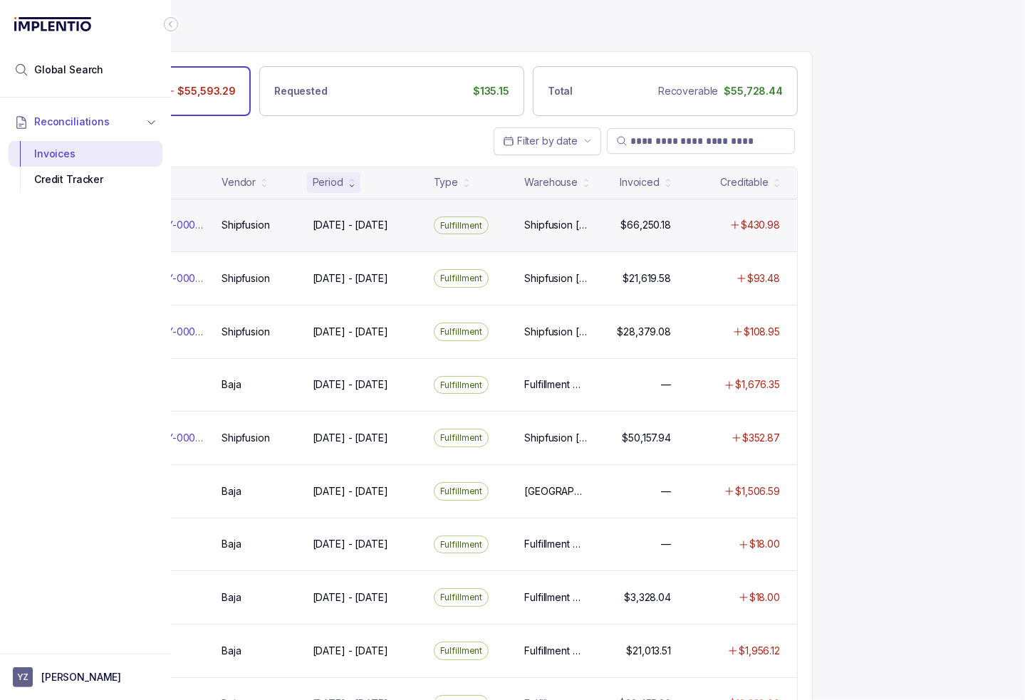
scroll to position [0, 165]
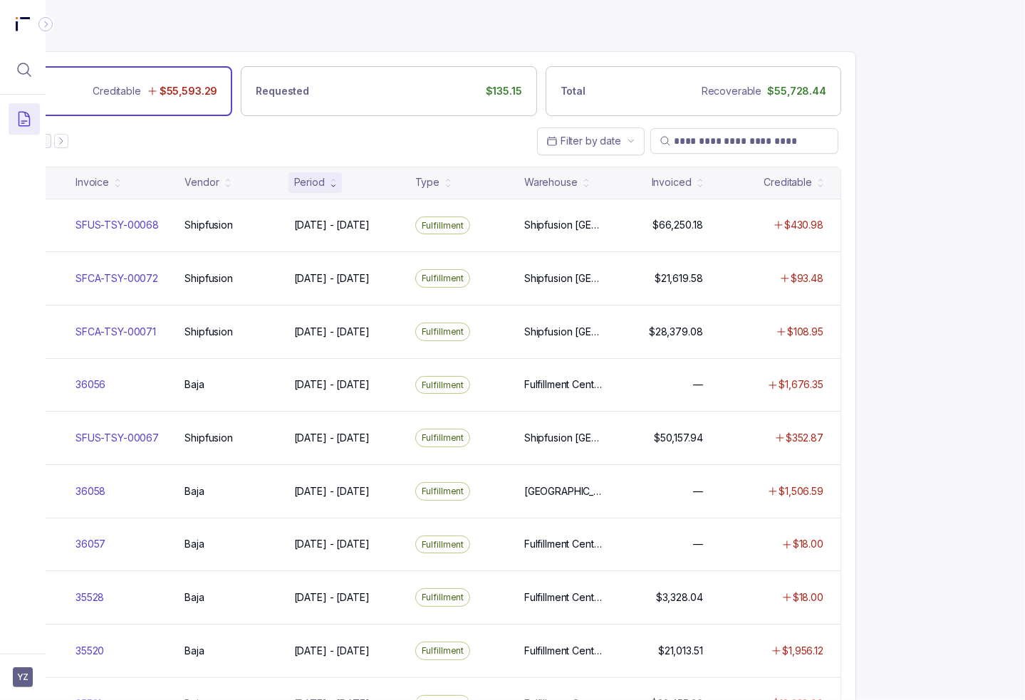
click at [20, 230] on div at bounding box center [23, 370] width 46 height 551
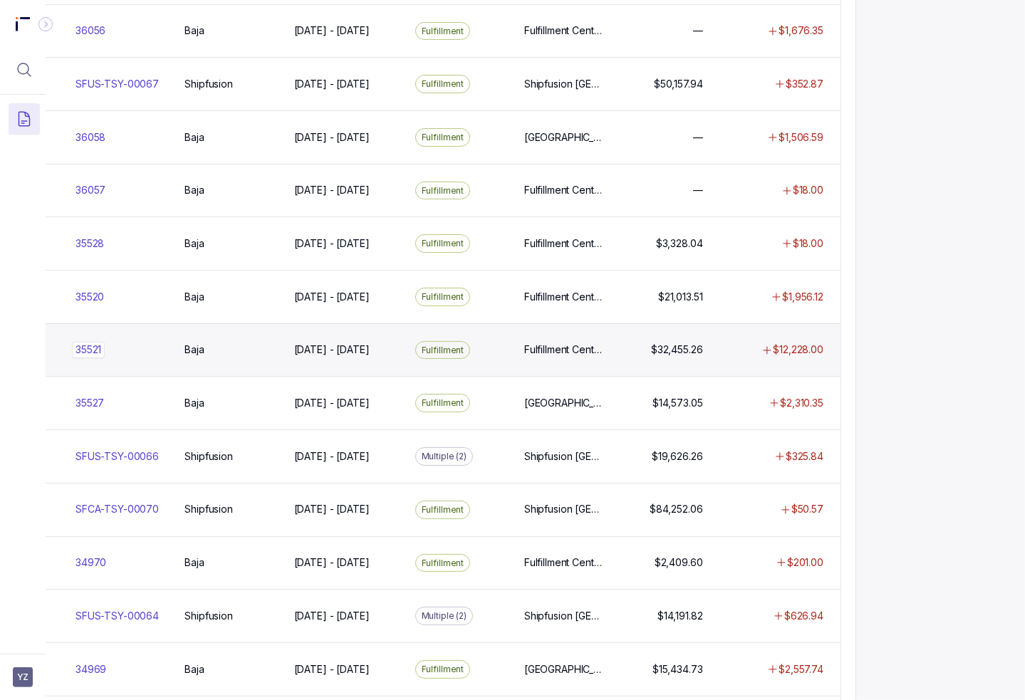
click at [103, 343] on div "35521 35521" at bounding box center [122, 350] width 92 height 14
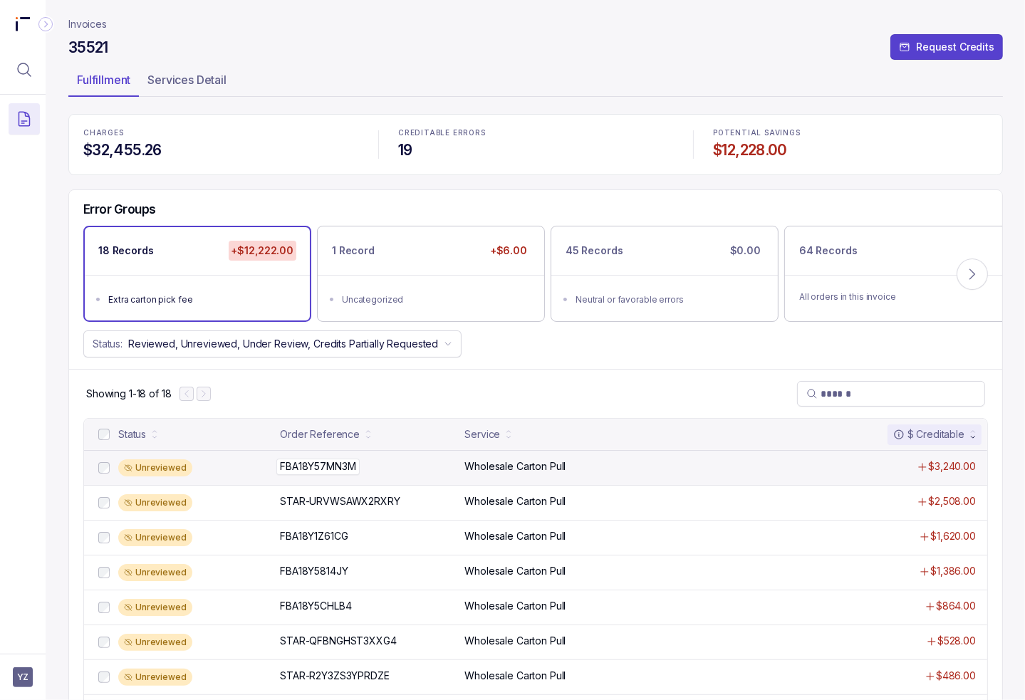
click at [418, 463] on div "FBA18Y57MN3M FBA18Y57MN3M" at bounding box center [368, 467] width 176 height 14
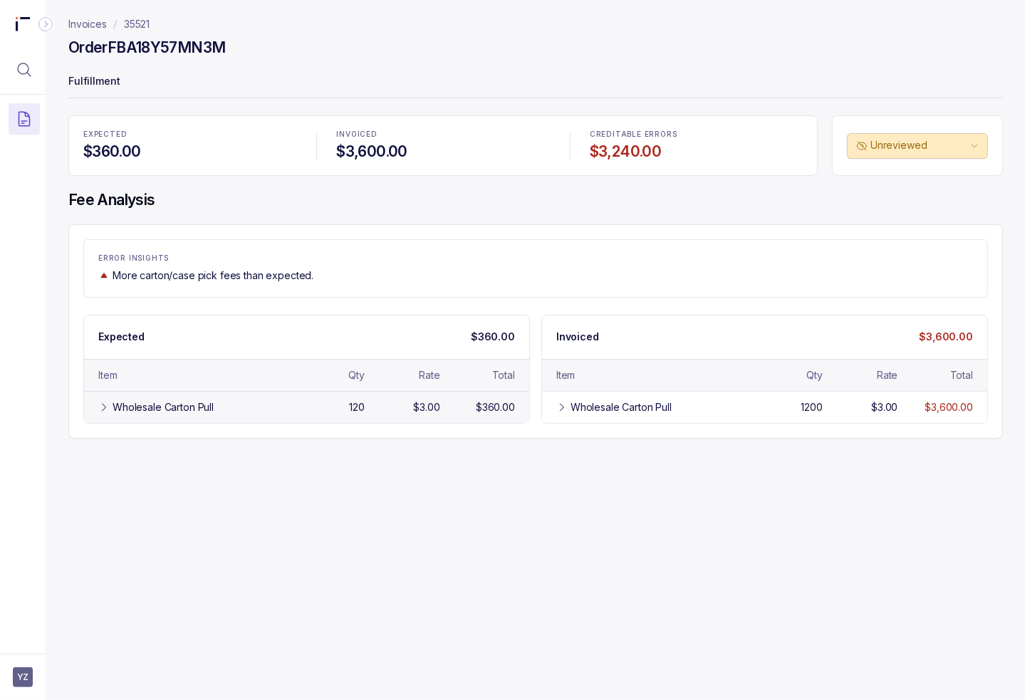
click at [432, 408] on div "$3.00" at bounding box center [426, 407] width 26 height 14
click at [177, 48] on h4 "Order FBA18Y57MN3M" at bounding box center [146, 48] width 157 height 20
copy h4 "FBA18Y57MN3M"
drag, startPoint x: 299, startPoint y: 73, endPoint x: 262, endPoint y: 66, distance: 37.9
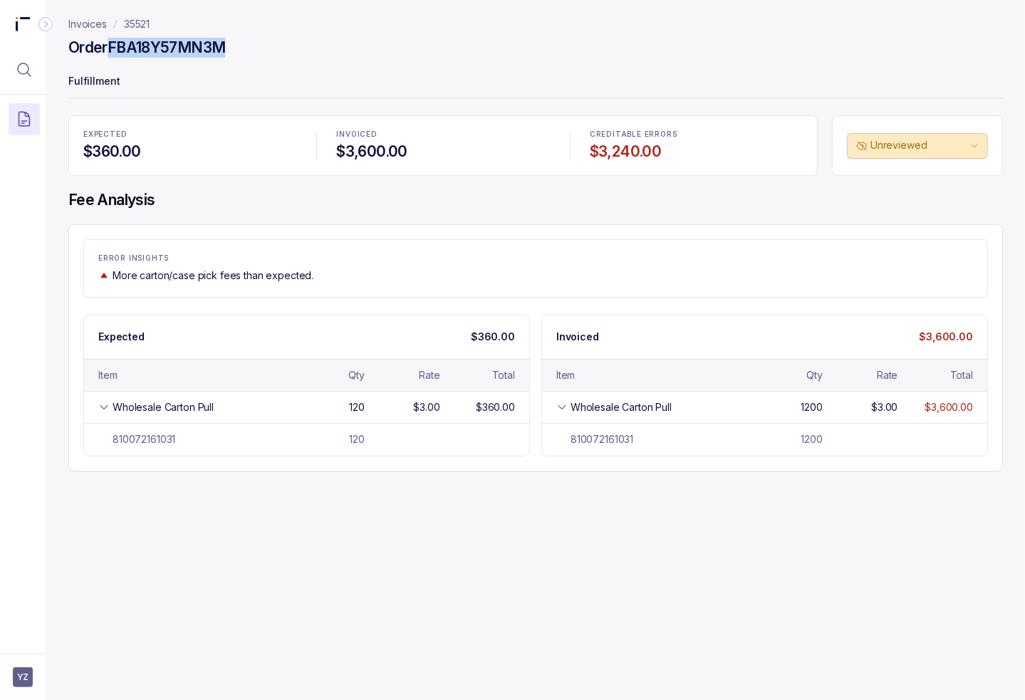
click at [299, 73] on p "Fulfillment" at bounding box center [535, 82] width 935 height 29
click at [177, 46] on h4 "Order FBA18Y57MN3M" at bounding box center [146, 48] width 157 height 20
copy h4 "FBA18Y57MN3M"
click at [76, 464] on div "ERROR INSIGHTS More carton/case pick fees than expected. Expected $360.00 Item …" at bounding box center [535, 347] width 935 height 247
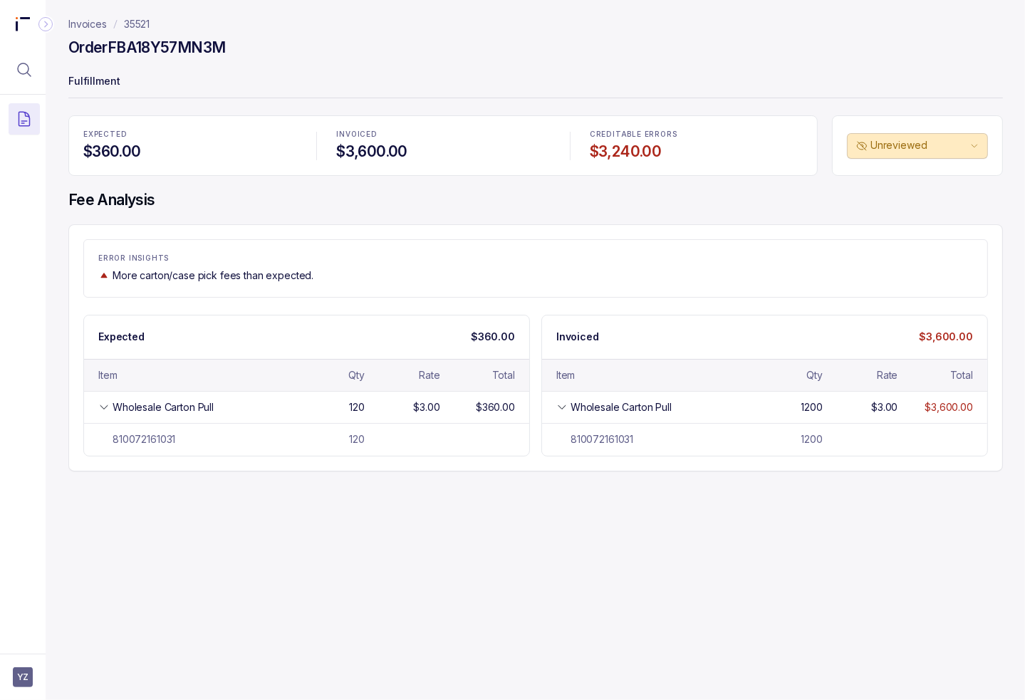
drag, startPoint x: 75, startPoint y: 296, endPoint x: 77, endPoint y: 316, distance: 20.1
click at [75, 296] on div "ERROR INSIGHTS More carton/case pick fees than expected. Expected $360.00 Item …" at bounding box center [535, 347] width 935 height 247
click at [230, 269] on p "More carton/case pick fees than expected." at bounding box center [213, 276] width 201 height 14
click at [137, 20] on p "35521" at bounding box center [137, 24] width 26 height 14
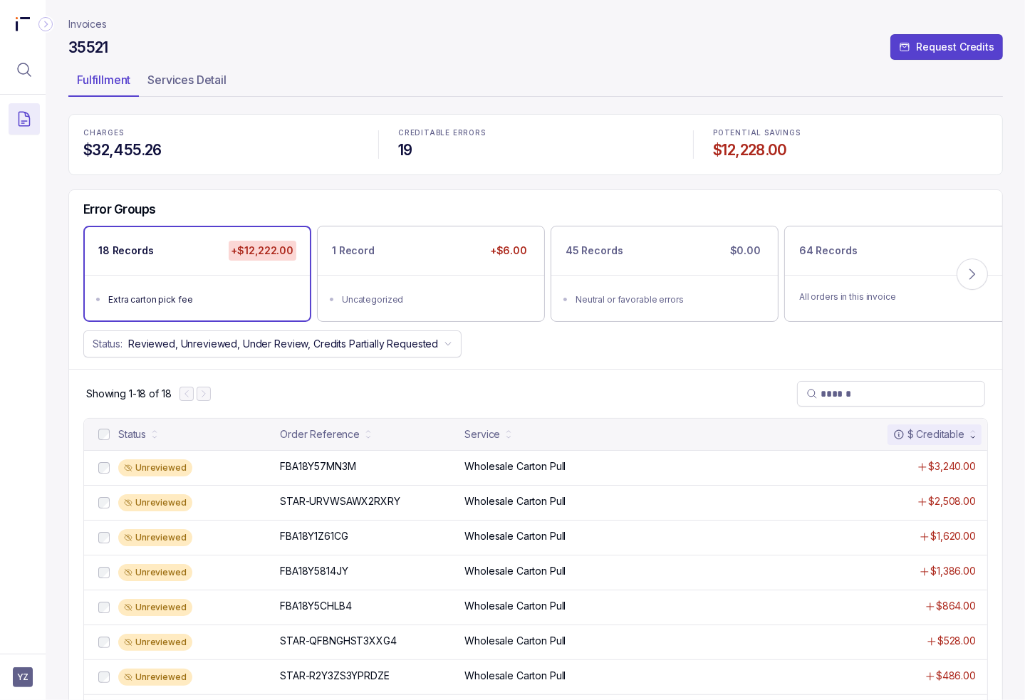
scroll to position [143, 0]
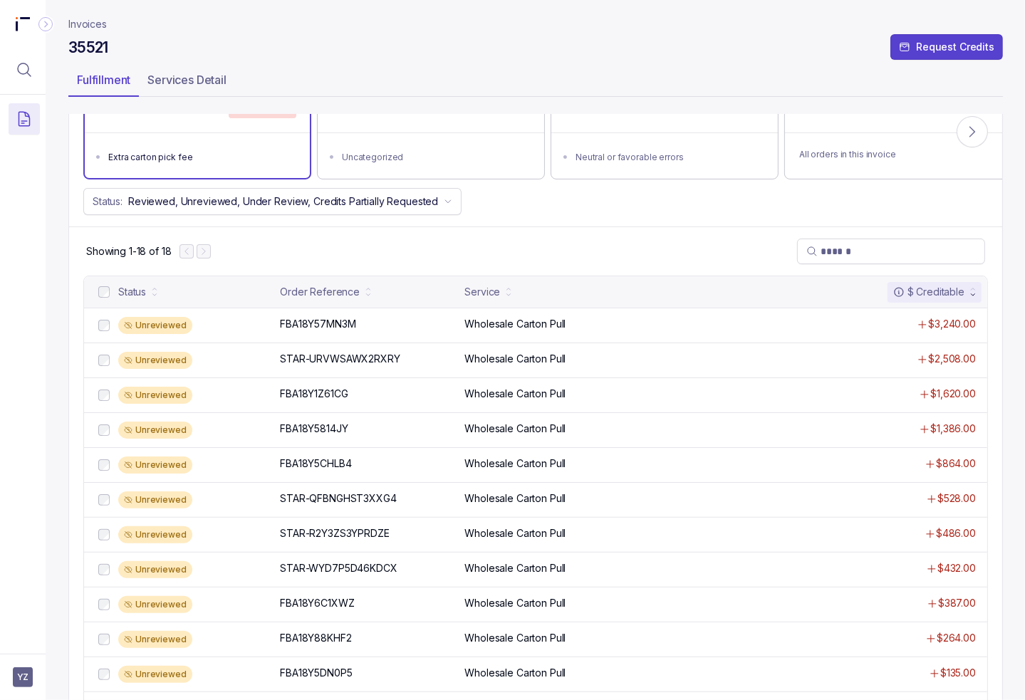
click at [547, 222] on div "Error Groups 18 Records +$12,222.00 Extra carton pick fee 1 Record +$6.00 Uncat…" at bounding box center [535, 138] width 933 height 180
click at [591, 209] on div "Status: Reviewed, Unreviewed, Under Review, Credits Partially Requested" at bounding box center [535, 201] width 933 height 27
click at [591, 216] on div "Error Groups 18 Records +$12,222.00 Extra carton pick fee 1 Record +$6.00 Uncat…" at bounding box center [535, 138] width 933 height 180
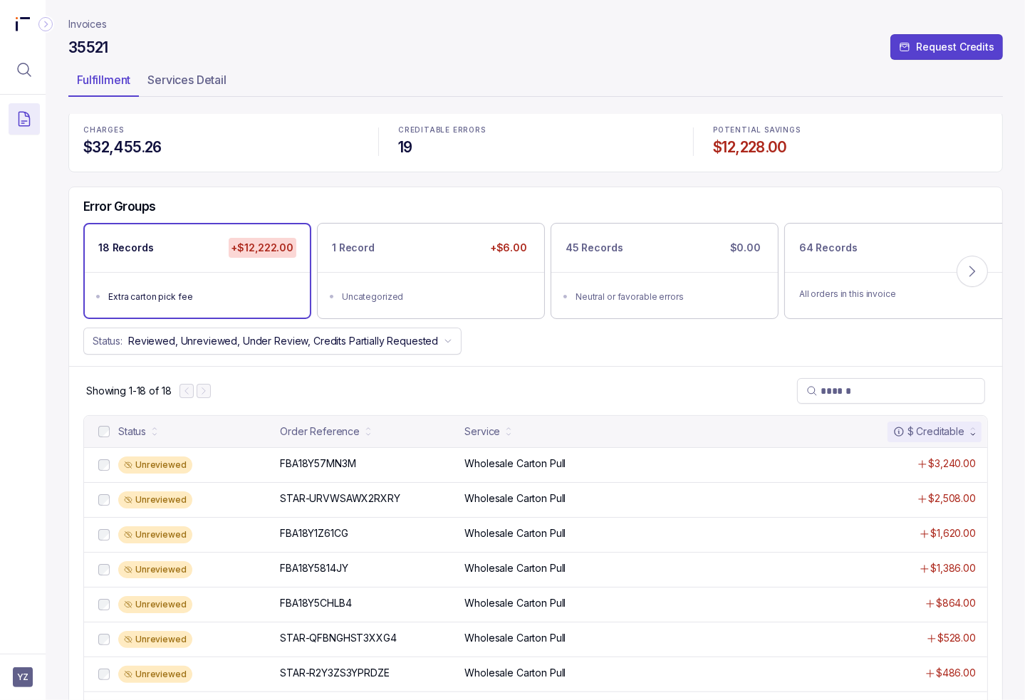
scroll to position [0, 0]
